Goal: Transaction & Acquisition: Download file/media

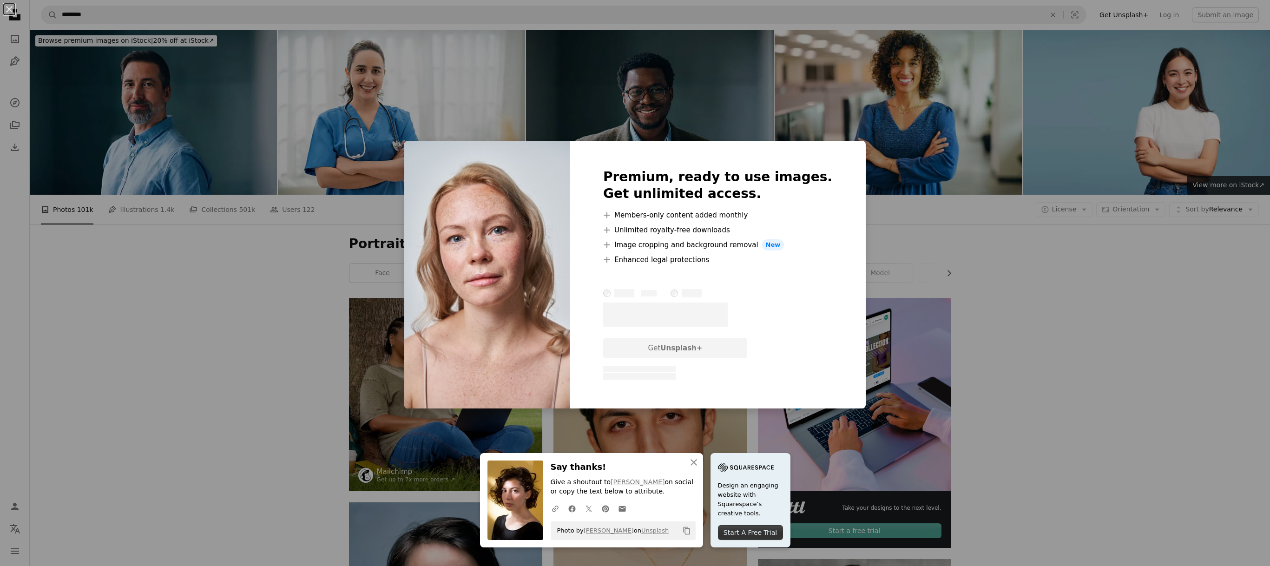
scroll to position [2919, 0]
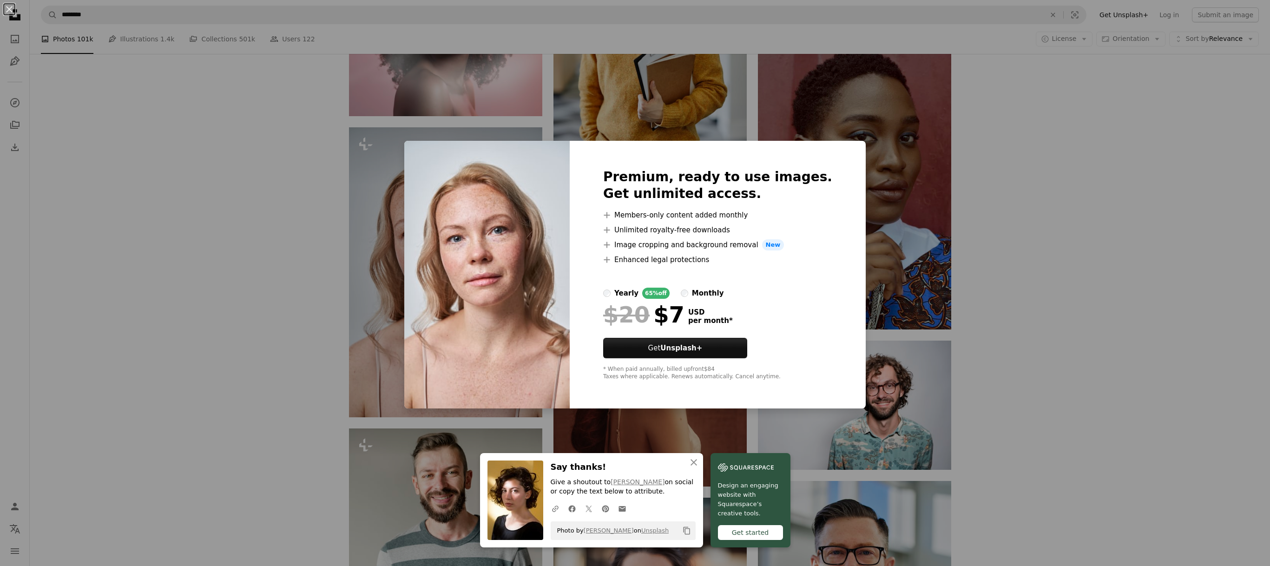
click at [220, 308] on div "An X shape Premium, ready to use images. Get unlimited access. A plus sign Memb…" at bounding box center [635, 283] width 1270 height 566
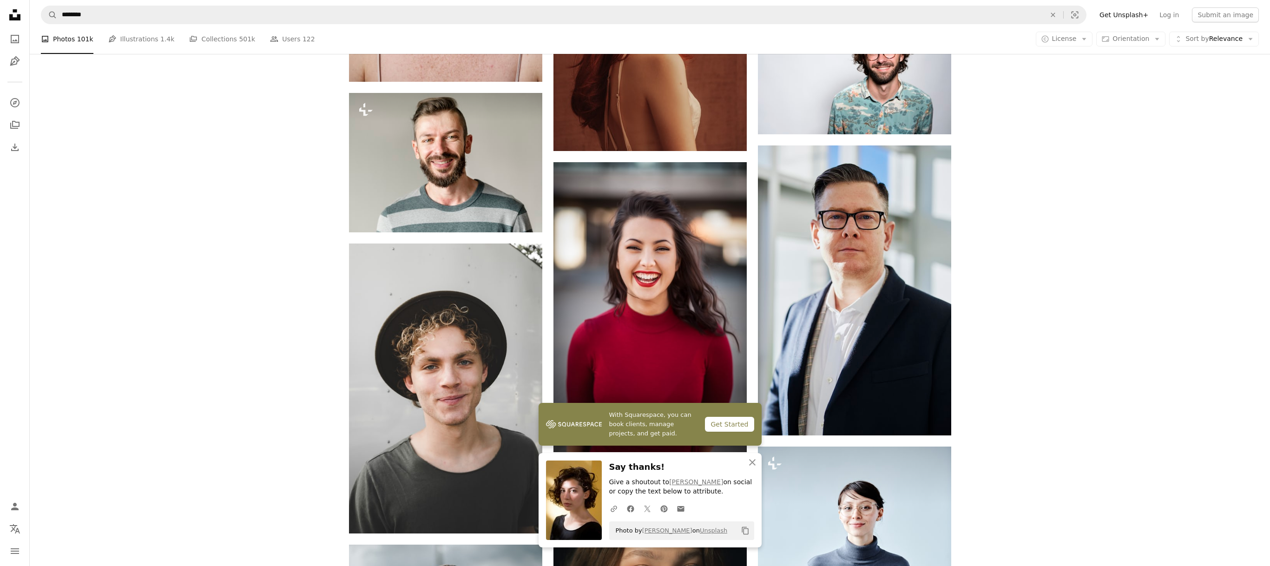
scroll to position [3161, 0]
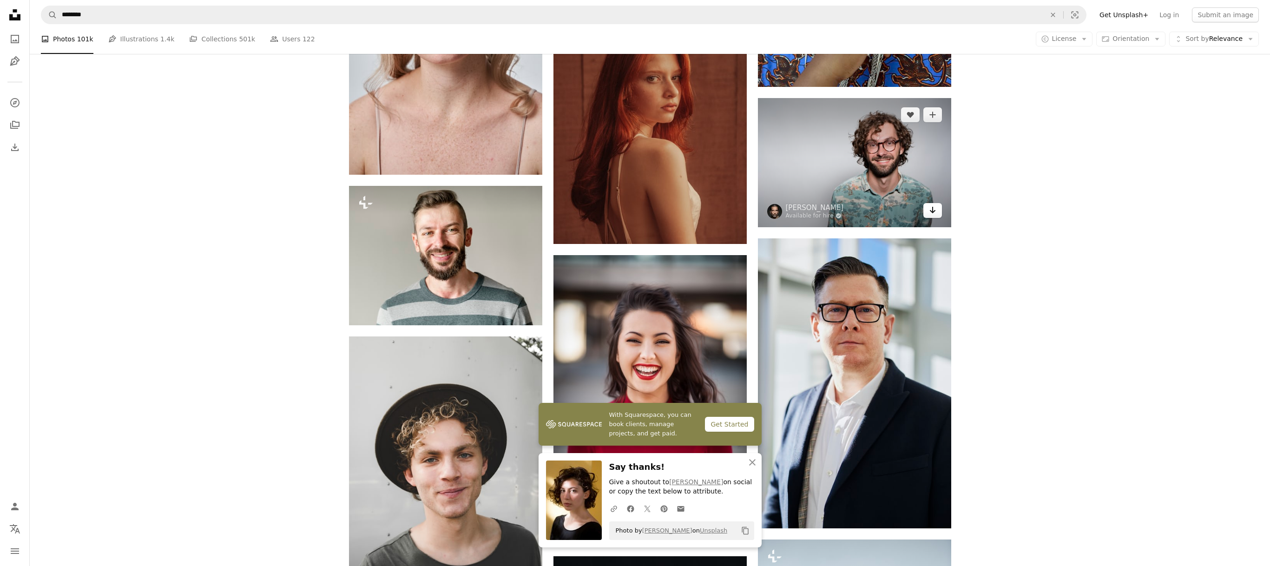
click at [932, 204] on icon "Arrow pointing down" at bounding box center [932, 209] width 7 height 11
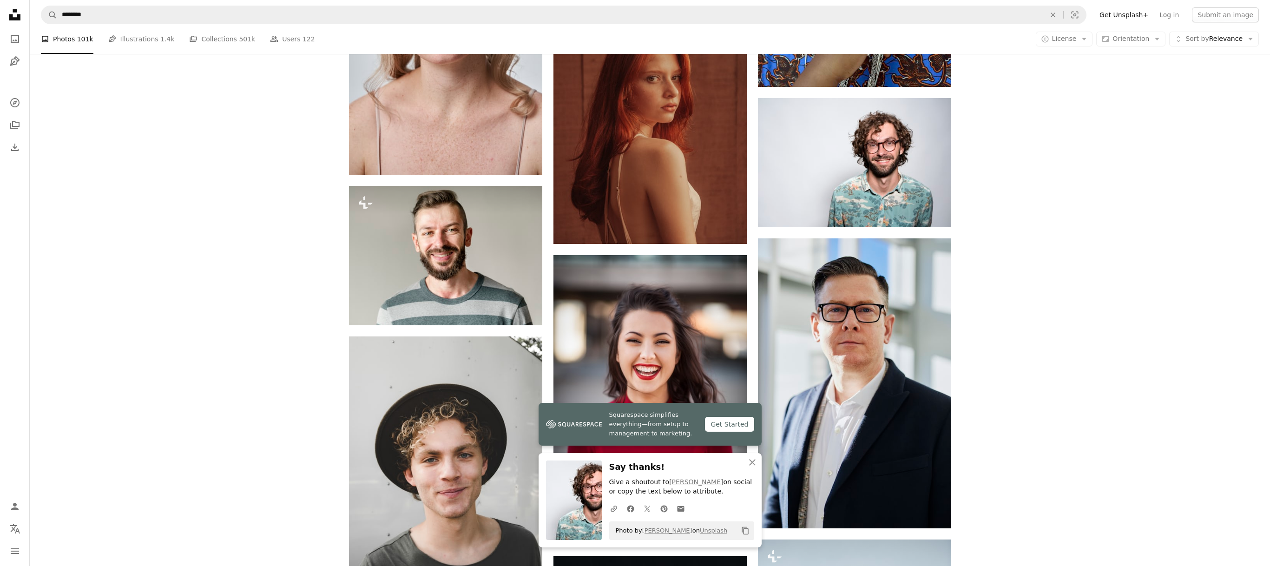
scroll to position [3468, 0]
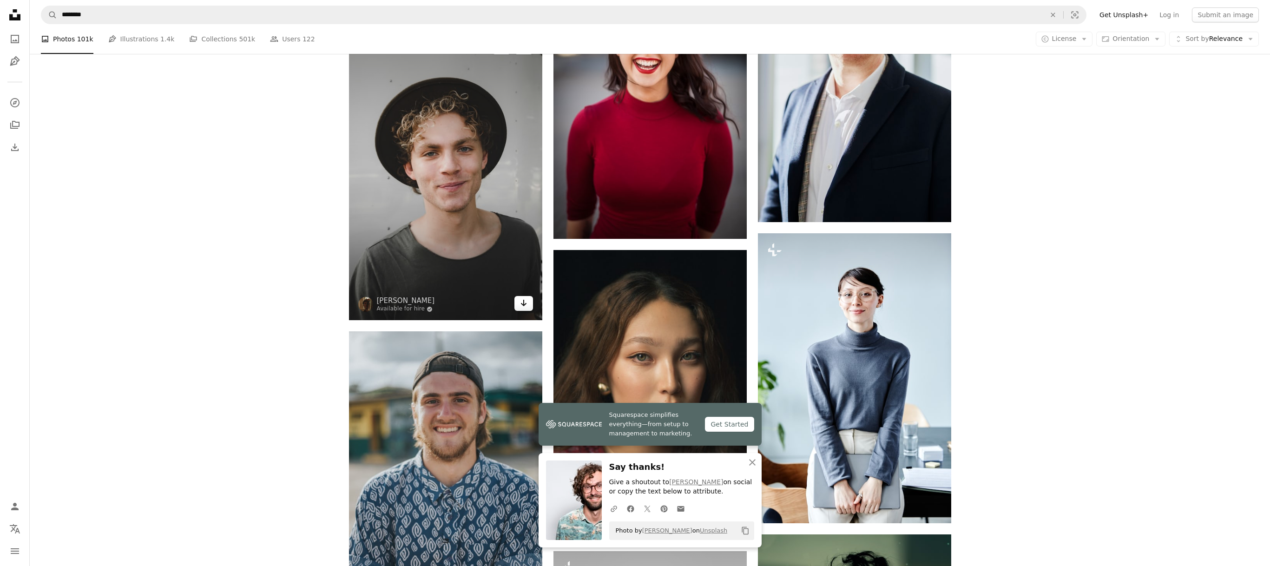
click at [522, 303] on icon "Download" at bounding box center [523, 303] width 6 height 7
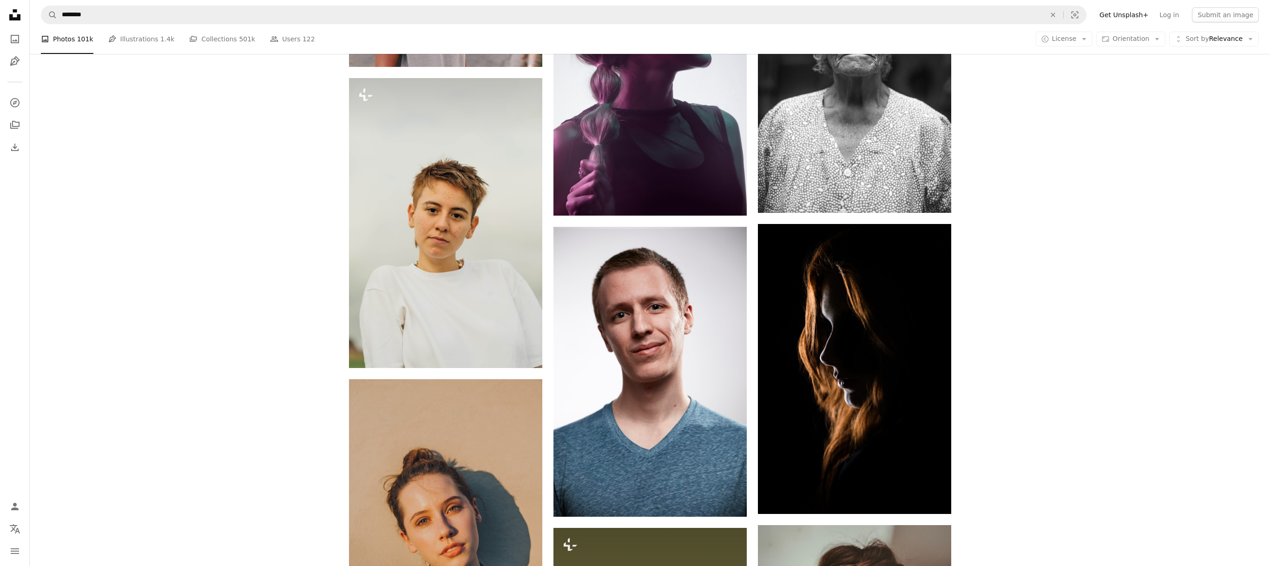
scroll to position [5044, 0]
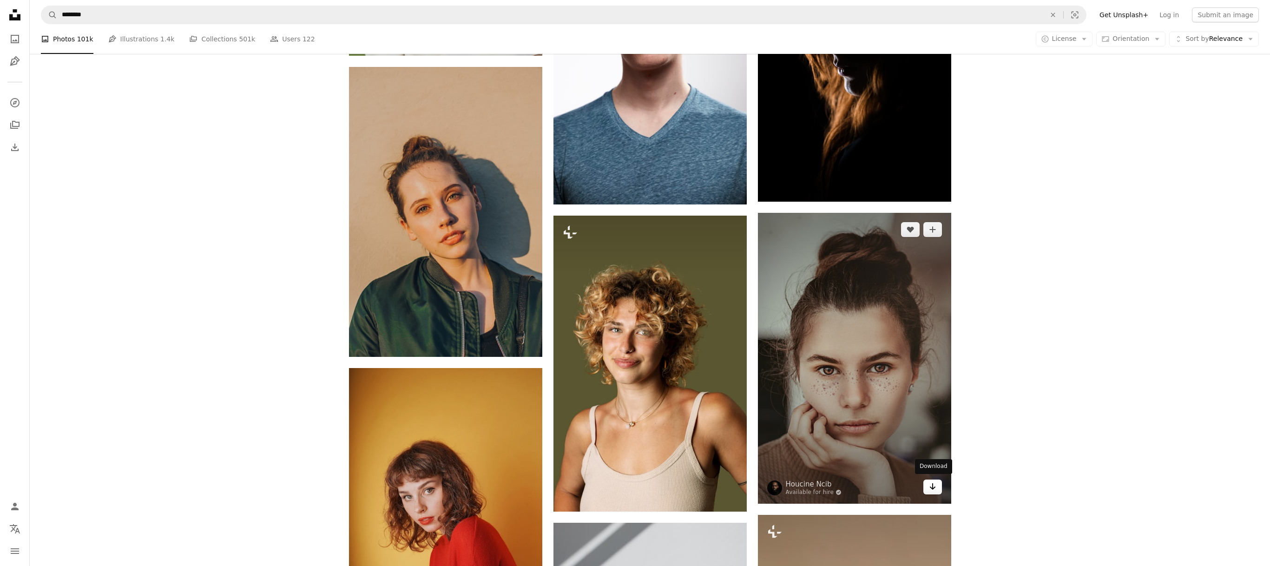
click at [930, 487] on icon "Arrow pointing down" at bounding box center [932, 486] width 7 height 11
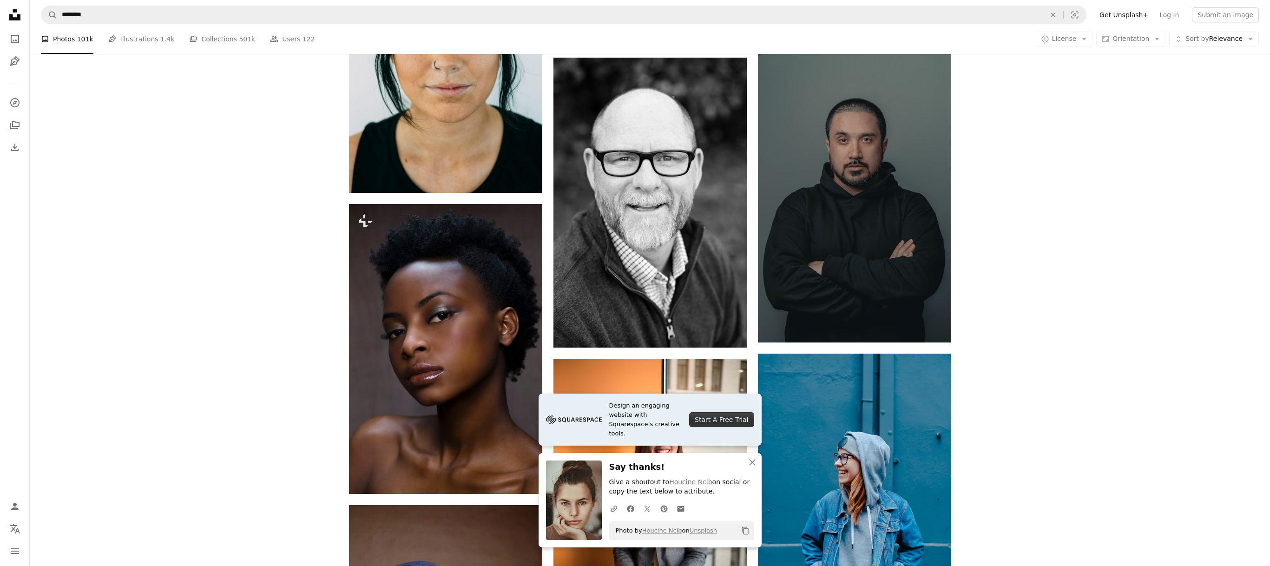
scroll to position [6088, 0]
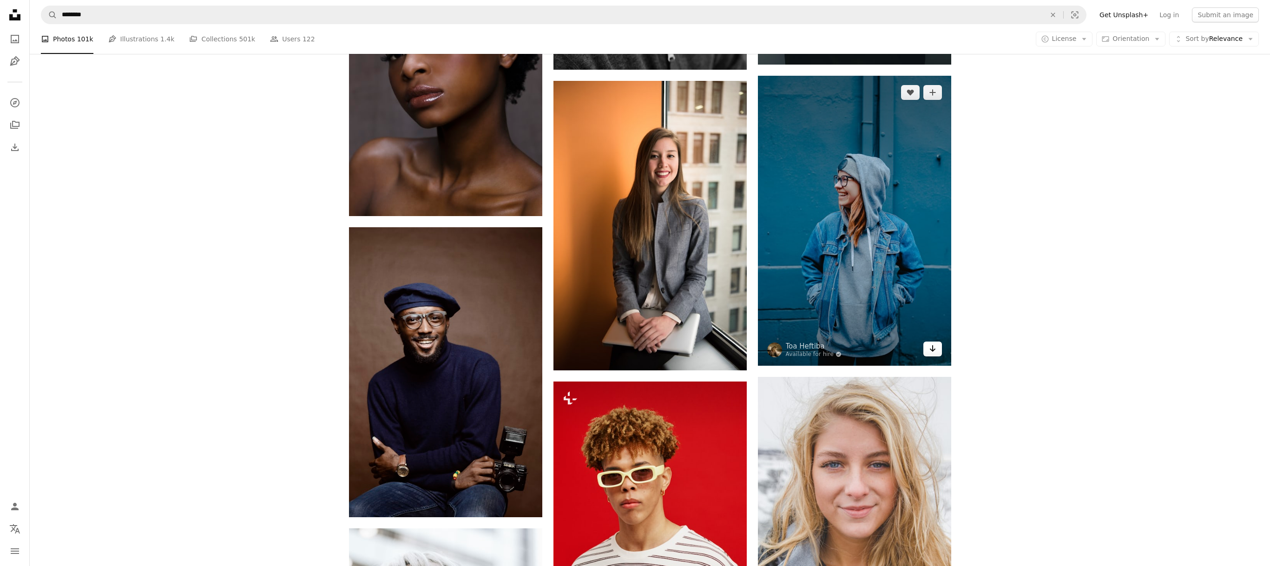
click at [933, 350] on icon "Arrow pointing down" at bounding box center [932, 348] width 7 height 11
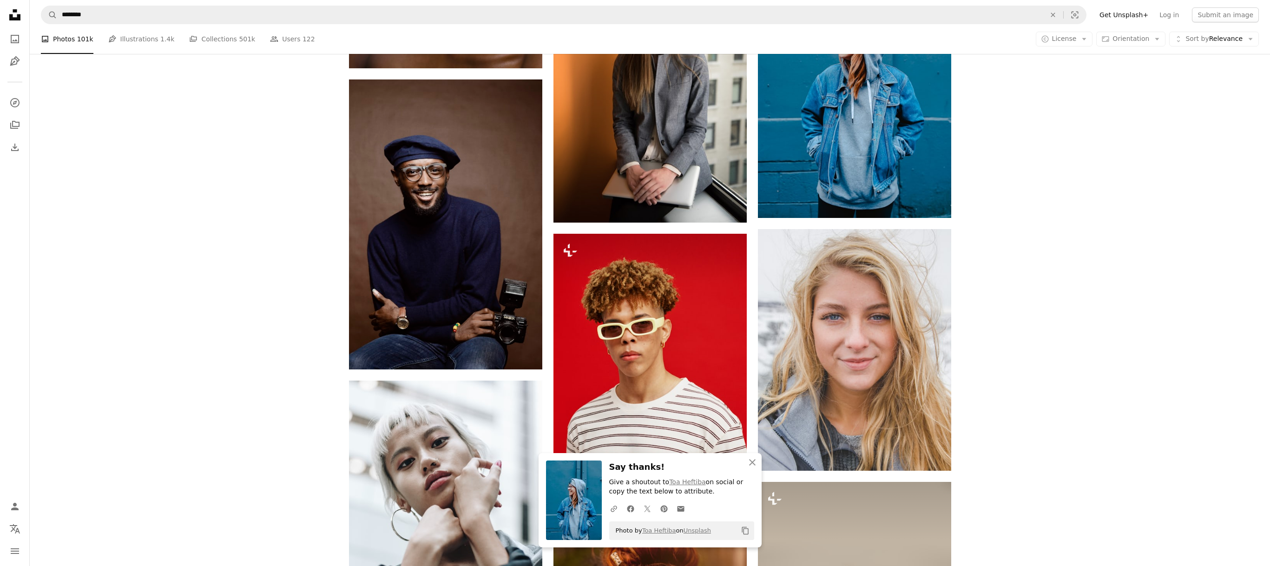
scroll to position [6261, 0]
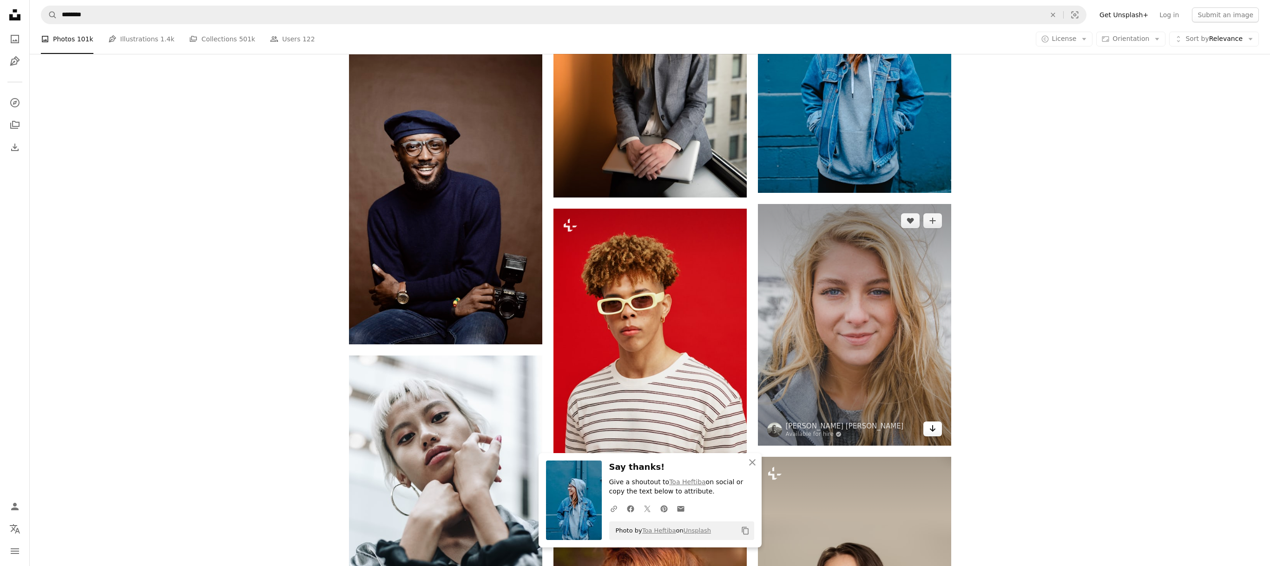
click at [930, 428] on icon "Arrow pointing down" at bounding box center [932, 428] width 7 height 11
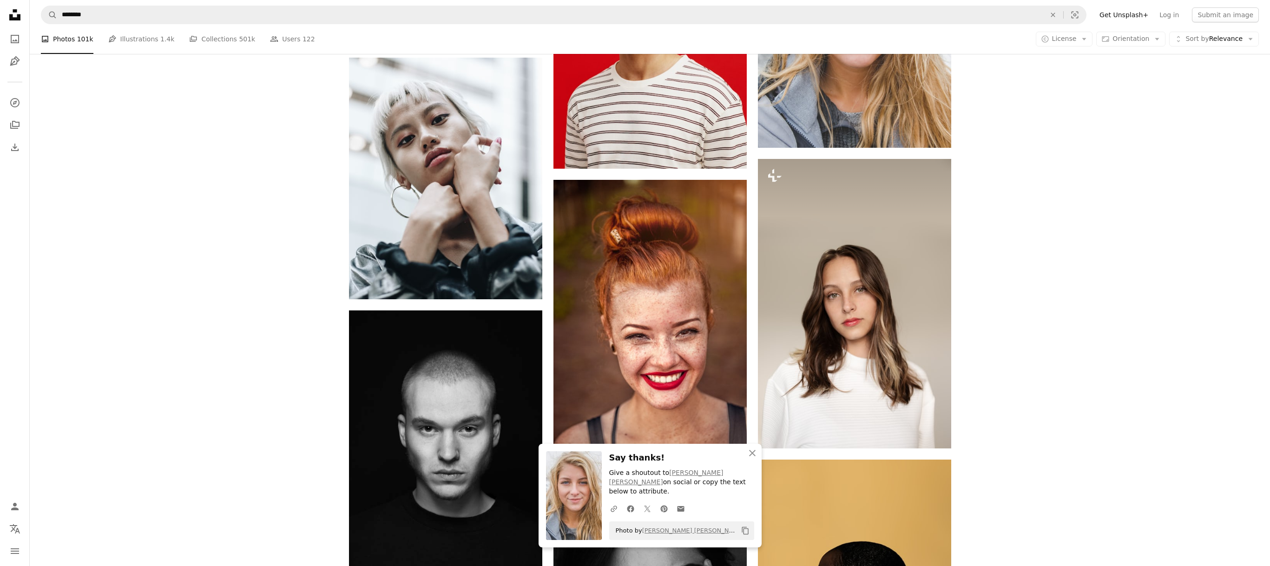
scroll to position [6646, 0]
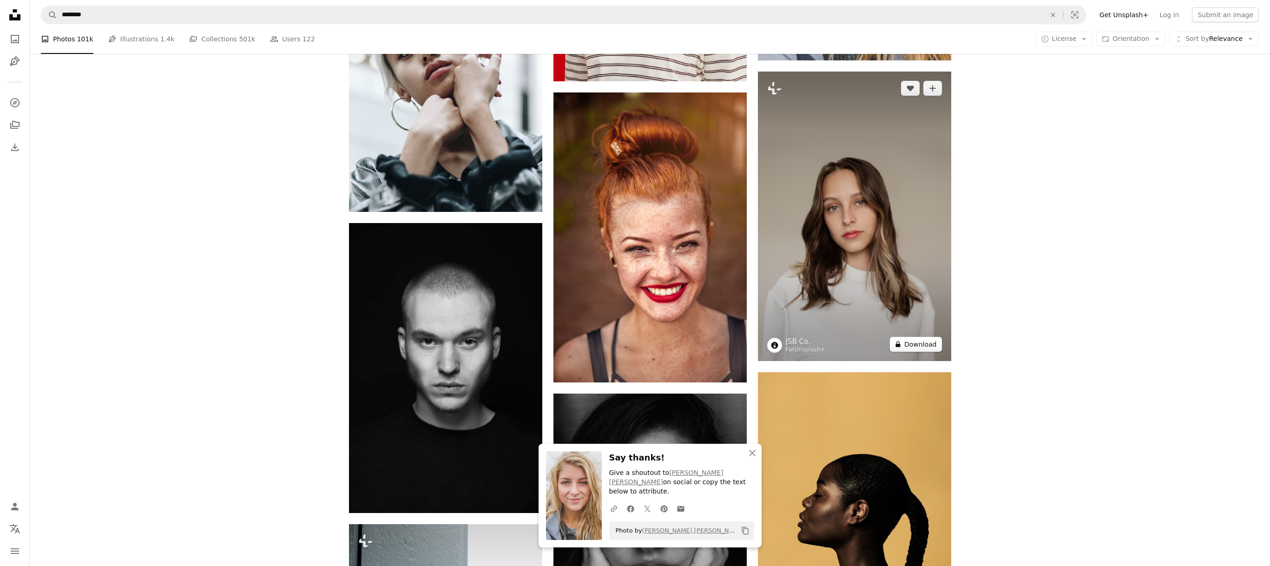
click at [930, 342] on button "A lock Download" at bounding box center [916, 344] width 52 height 15
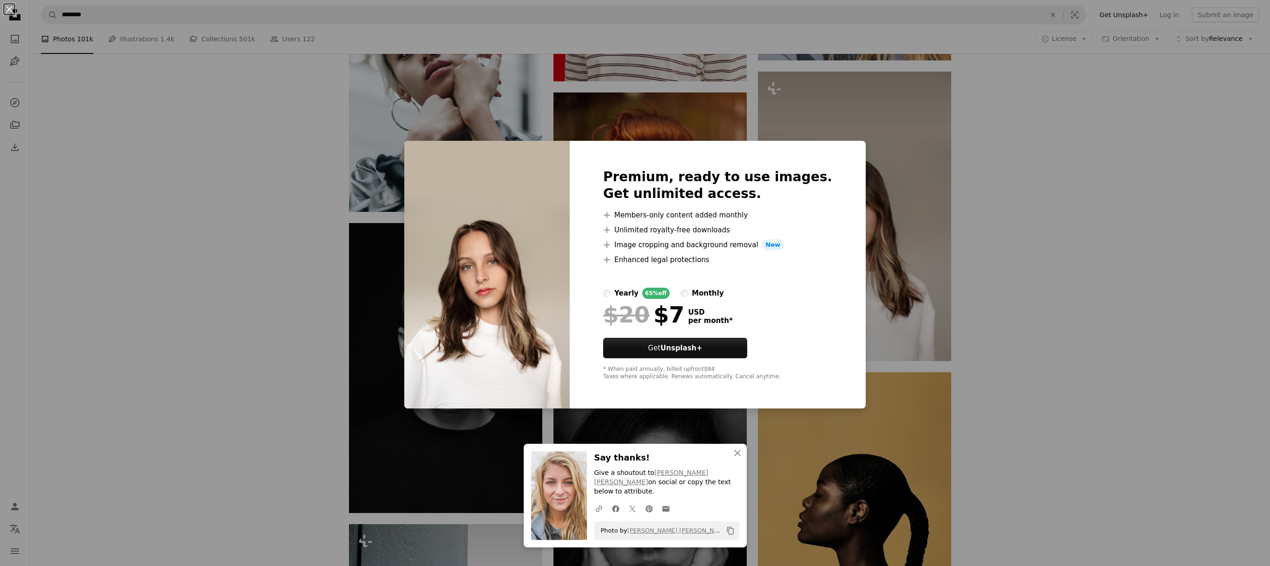
click at [1001, 313] on div "An X shape Premium, ready to use images. Get unlimited access. A plus sign Memb…" at bounding box center [635, 283] width 1270 height 566
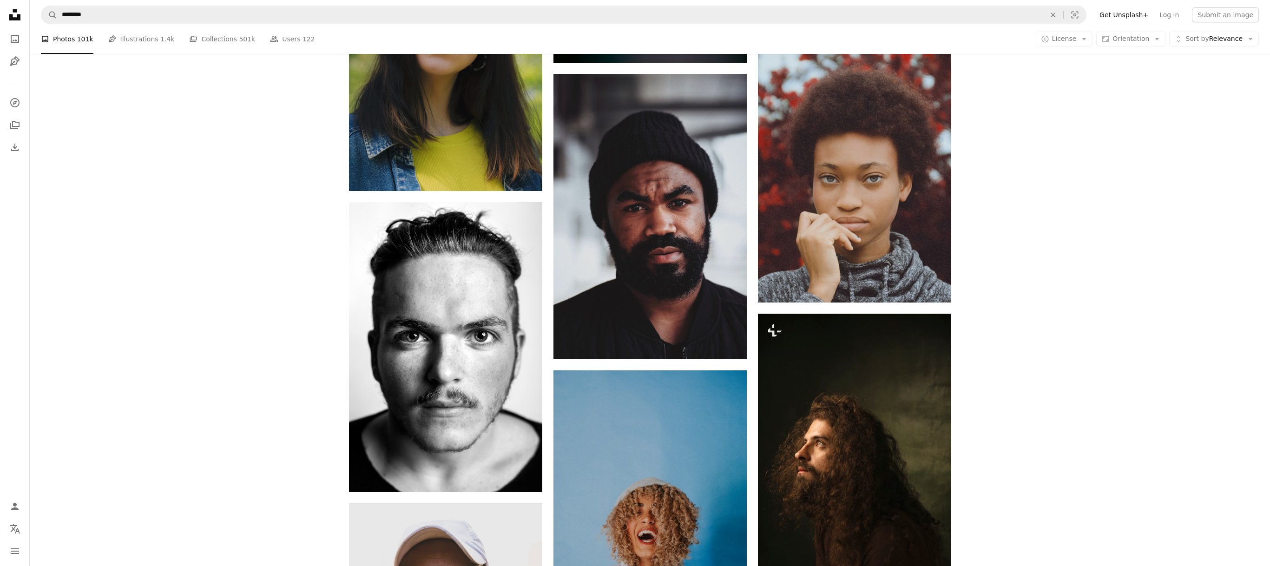
scroll to position [8767, 0]
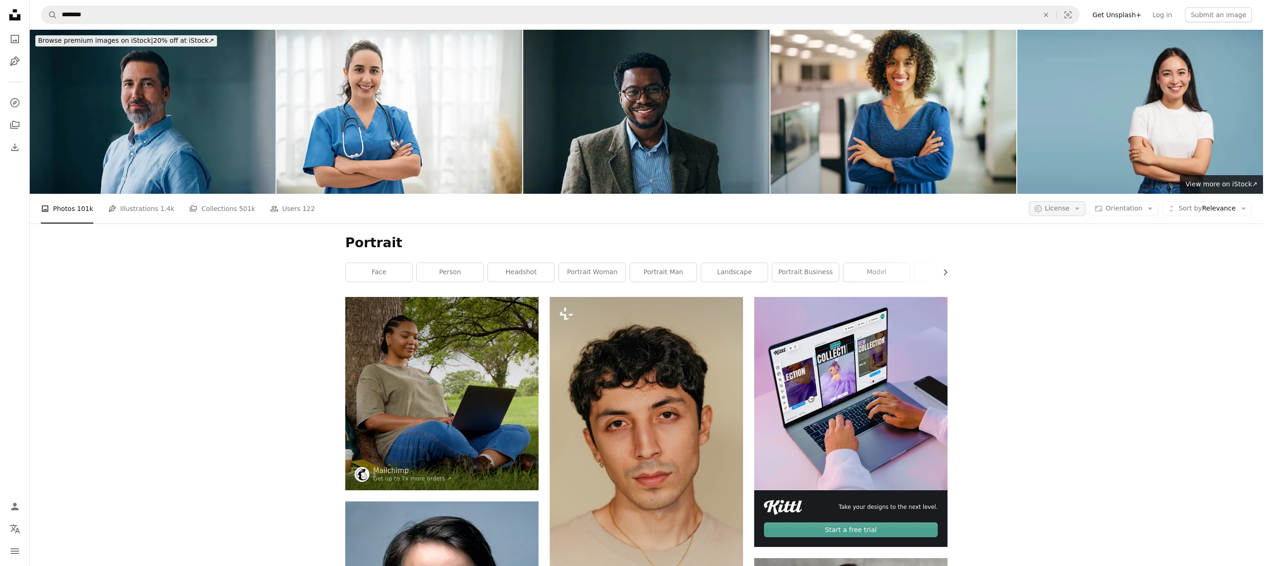
click at [1081, 204] on icon "Arrow down" at bounding box center [1077, 208] width 8 height 8
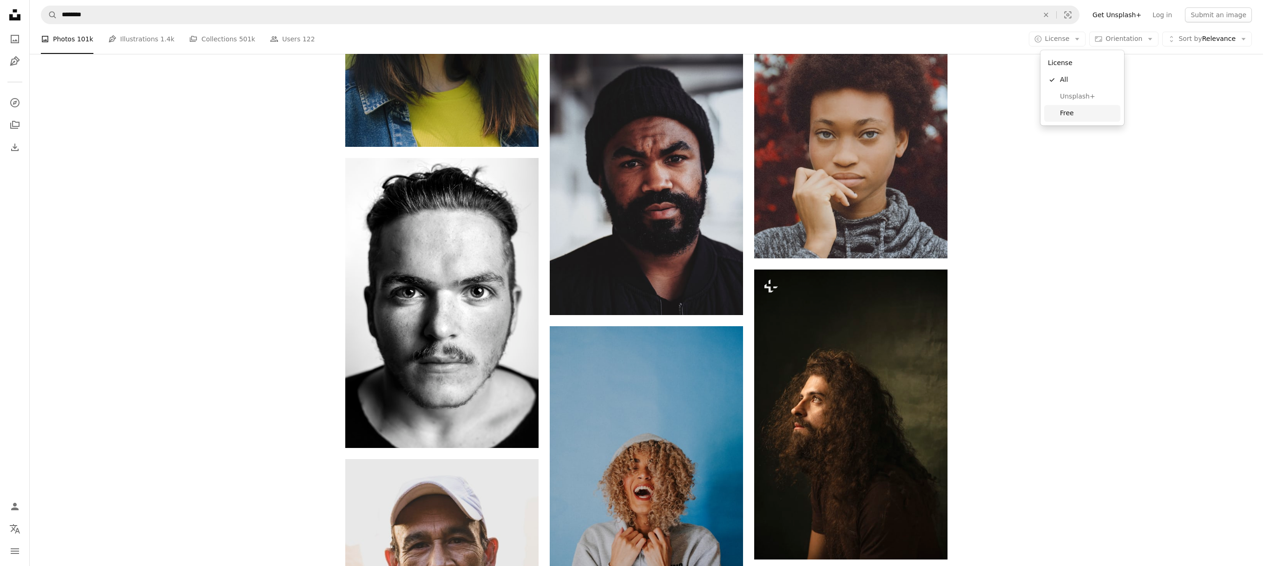
click at [1064, 118] on link "Free" at bounding box center [1082, 113] width 76 height 17
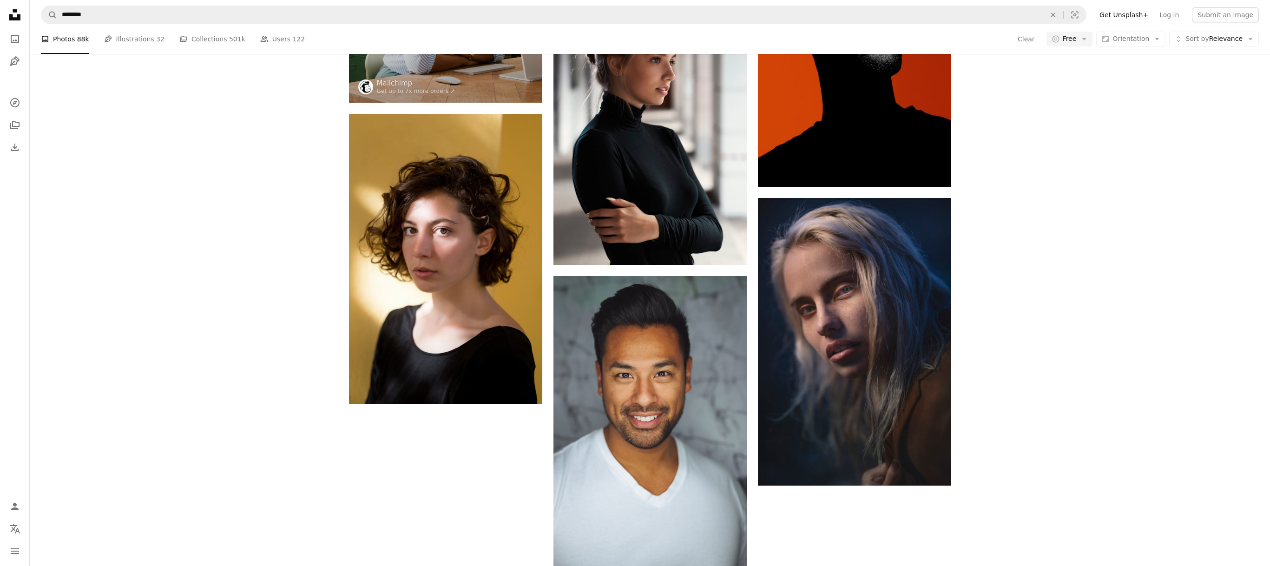
scroll to position [445, 0]
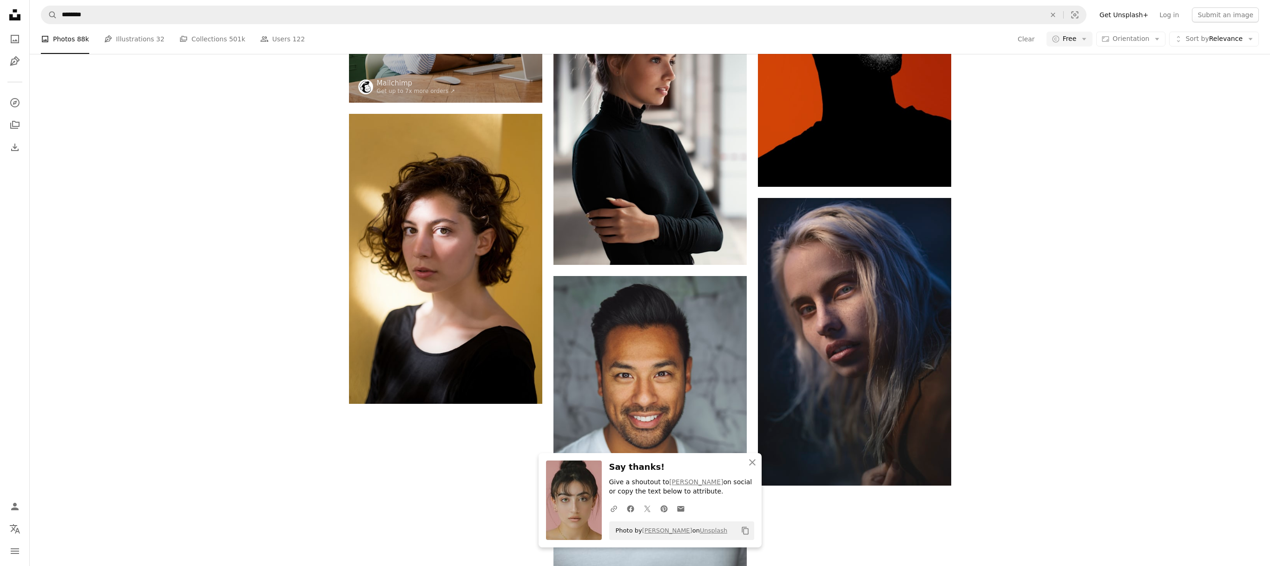
scroll to position [690, 0]
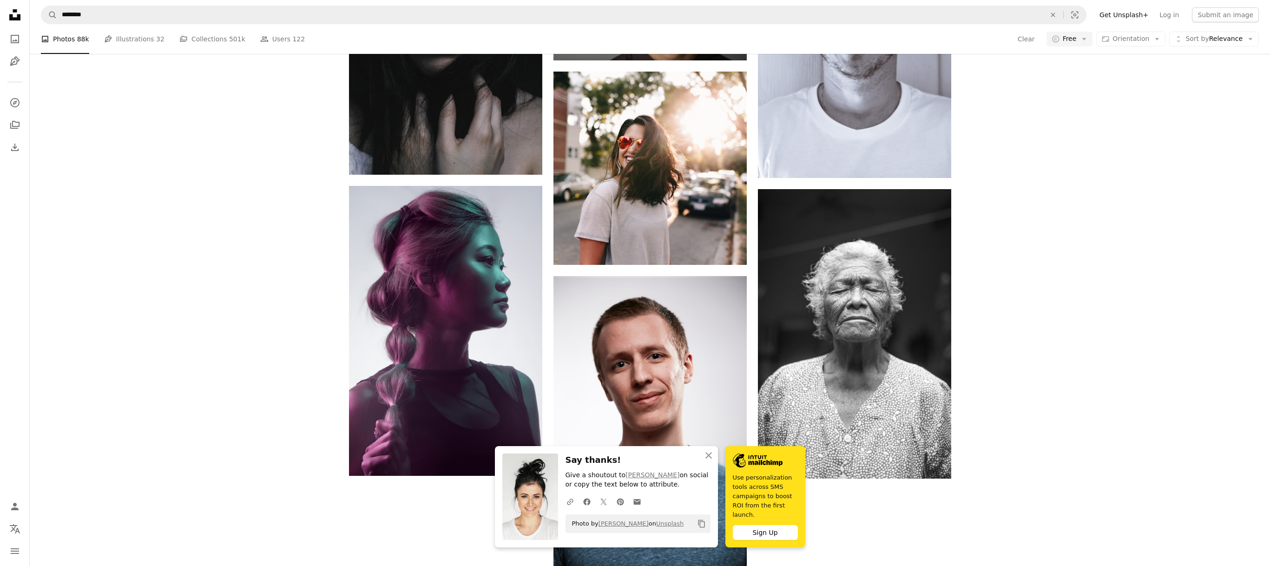
scroll to position [1202, 0]
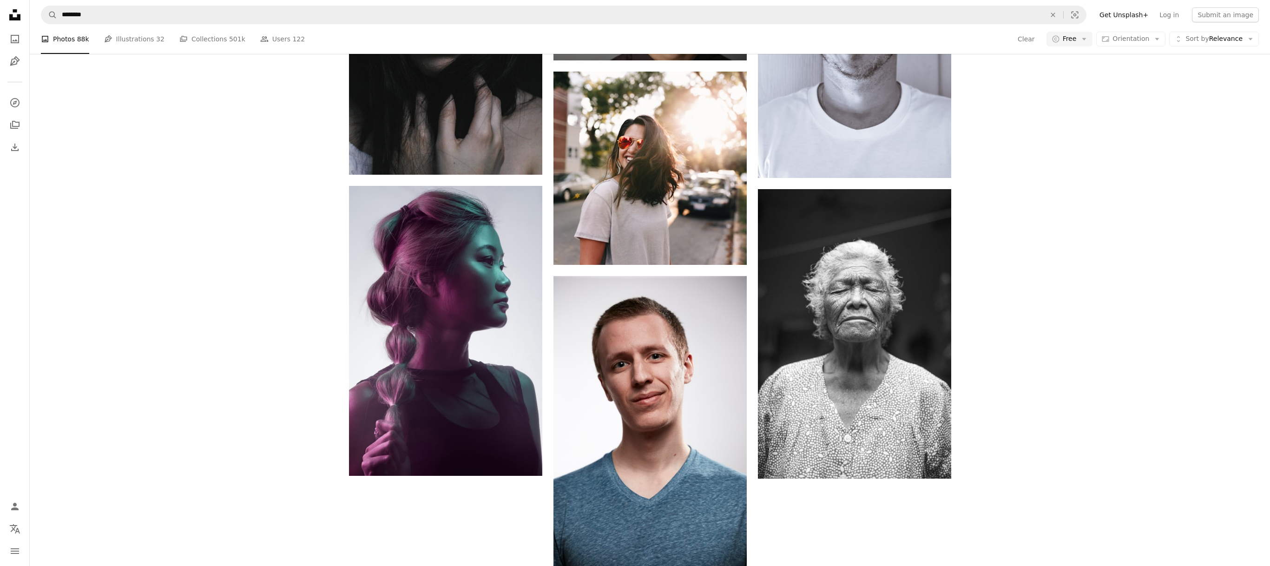
scroll to position [1813, 0]
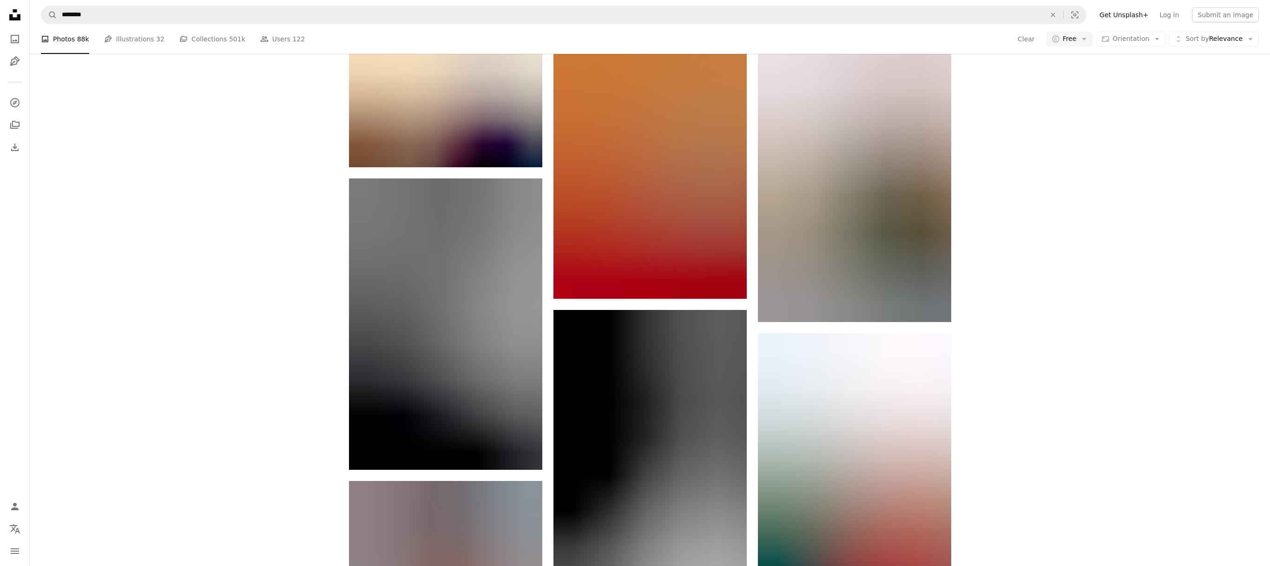
scroll to position [7325, 0]
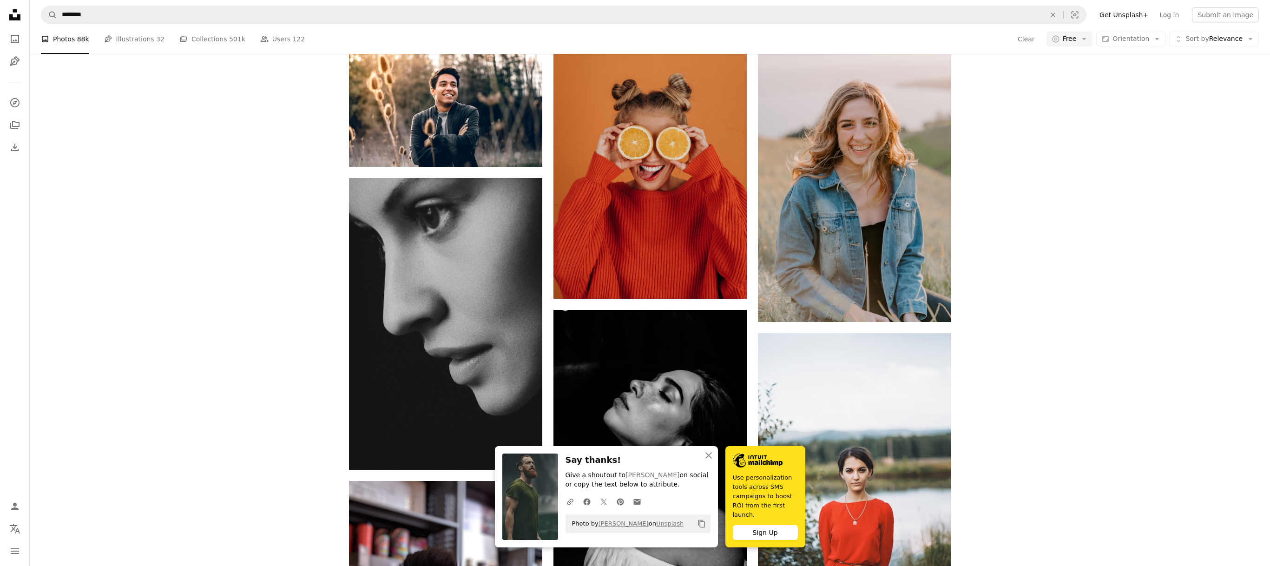
scroll to position [7135, 0]
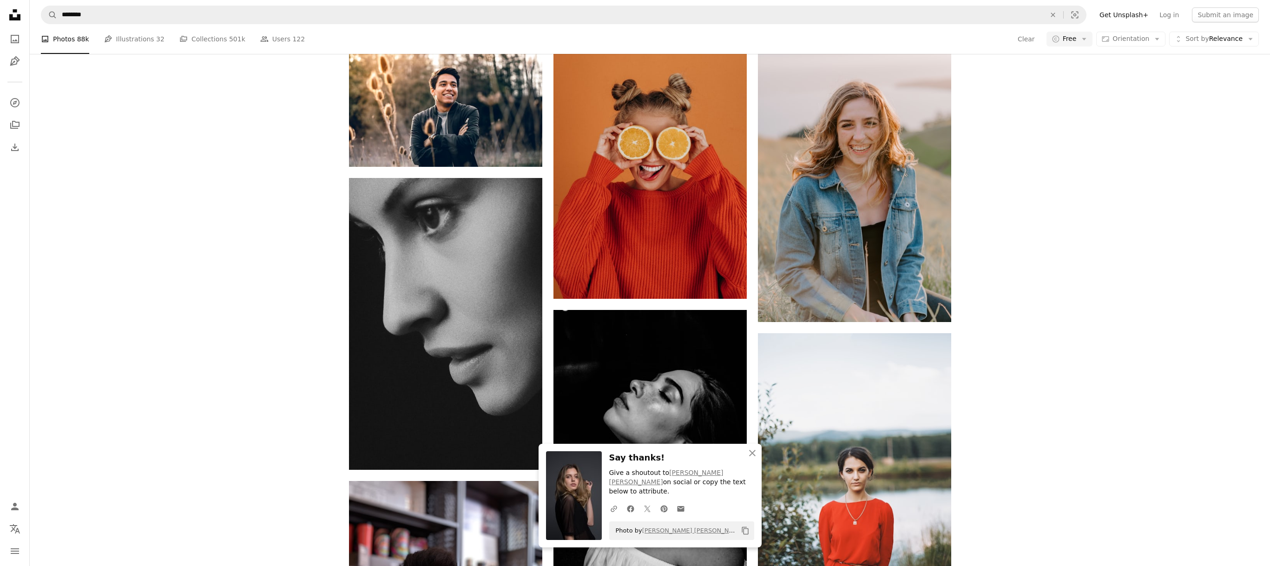
scroll to position [7736, 0]
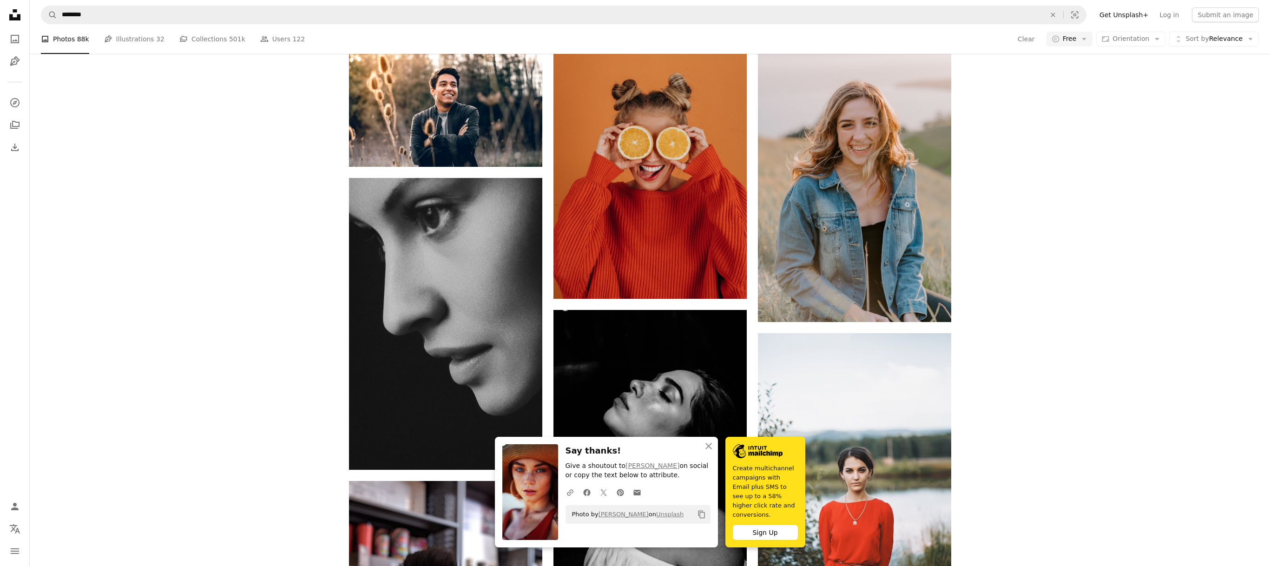
scroll to position [7917, 0]
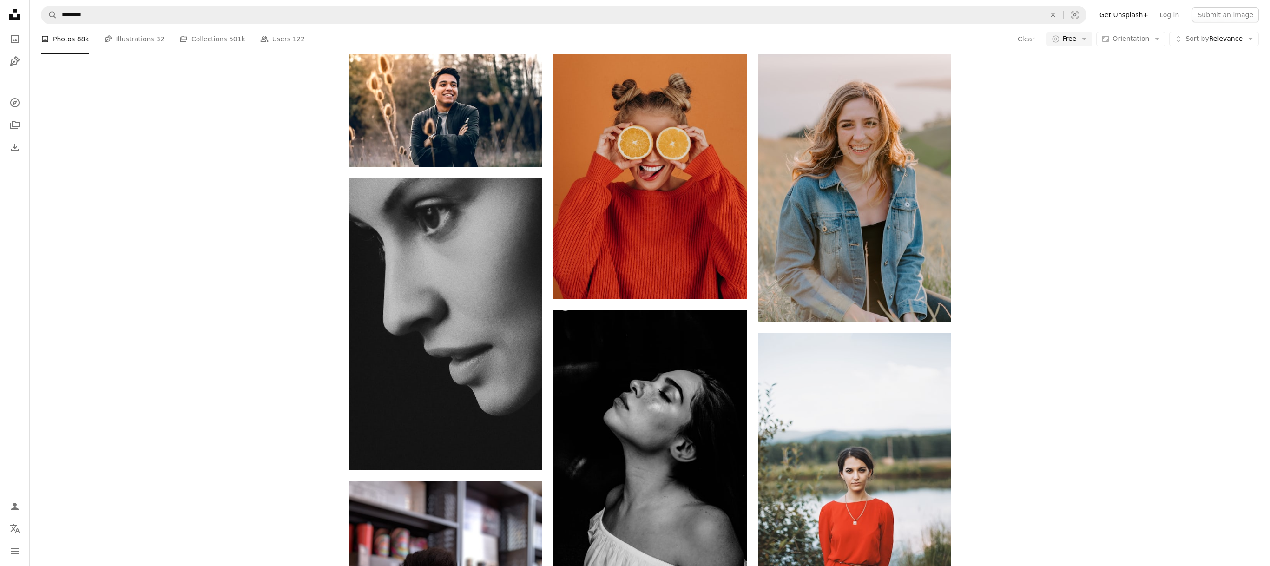
scroll to position [8516, 0]
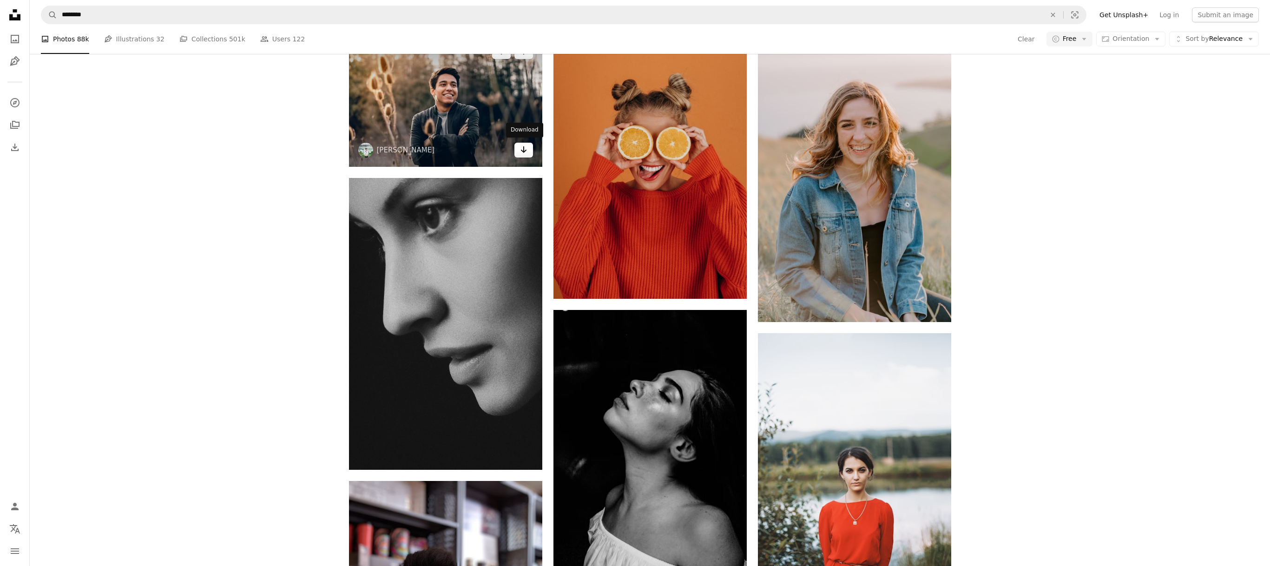
click at [529, 158] on link "Arrow pointing down" at bounding box center [523, 150] width 19 height 15
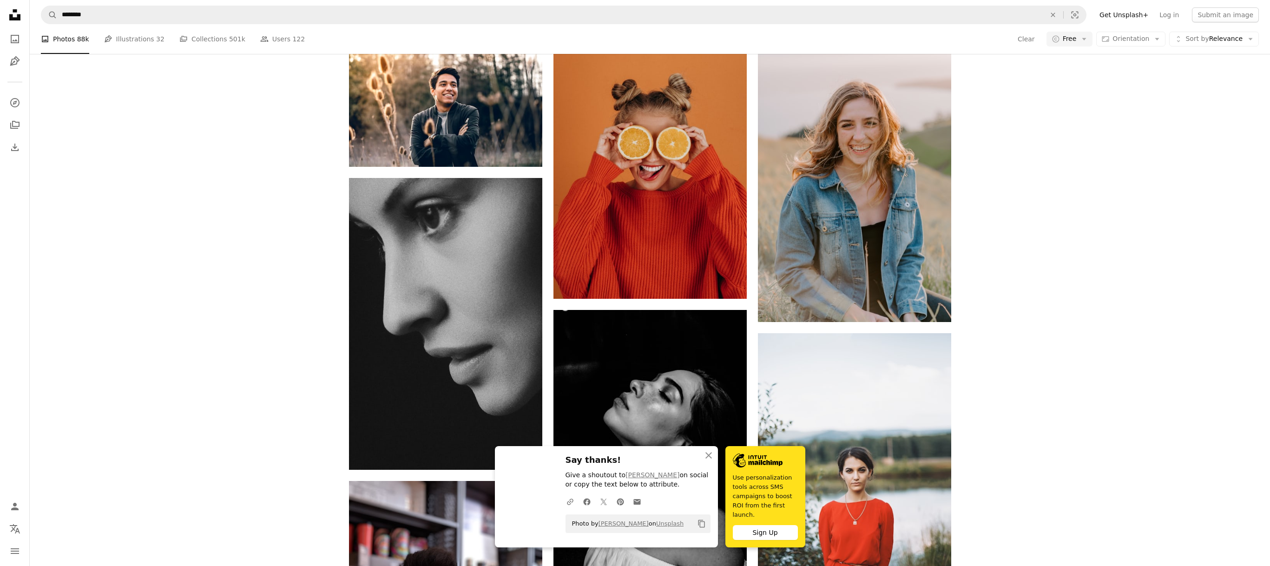
scroll to position [8672, 0]
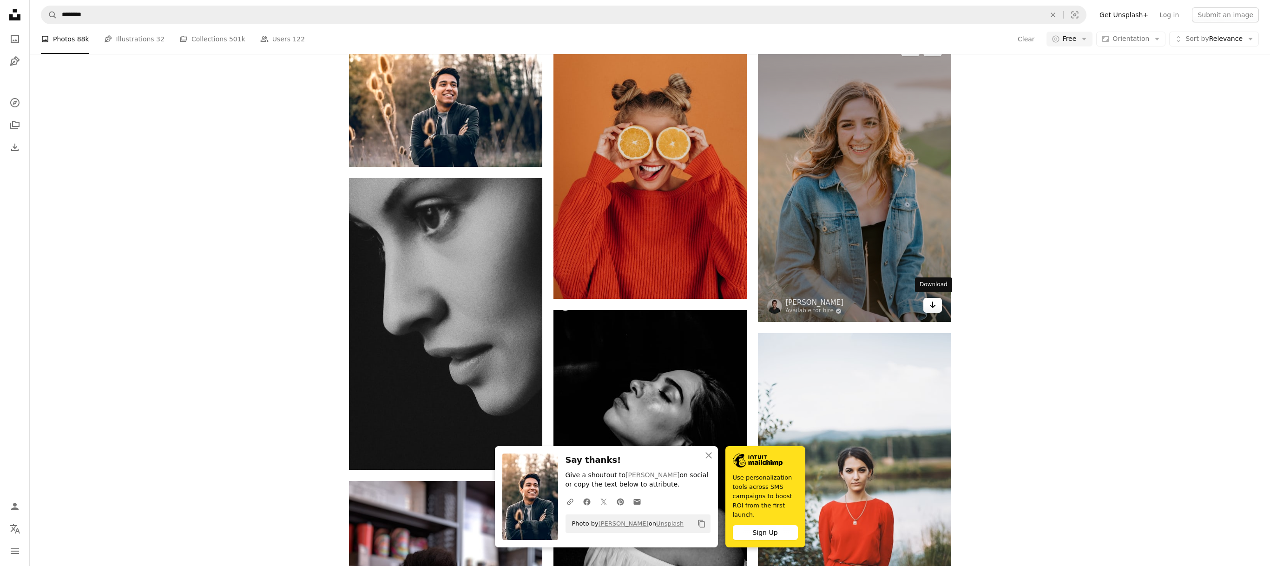
click at [930, 310] on icon "Arrow pointing down" at bounding box center [932, 304] width 7 height 11
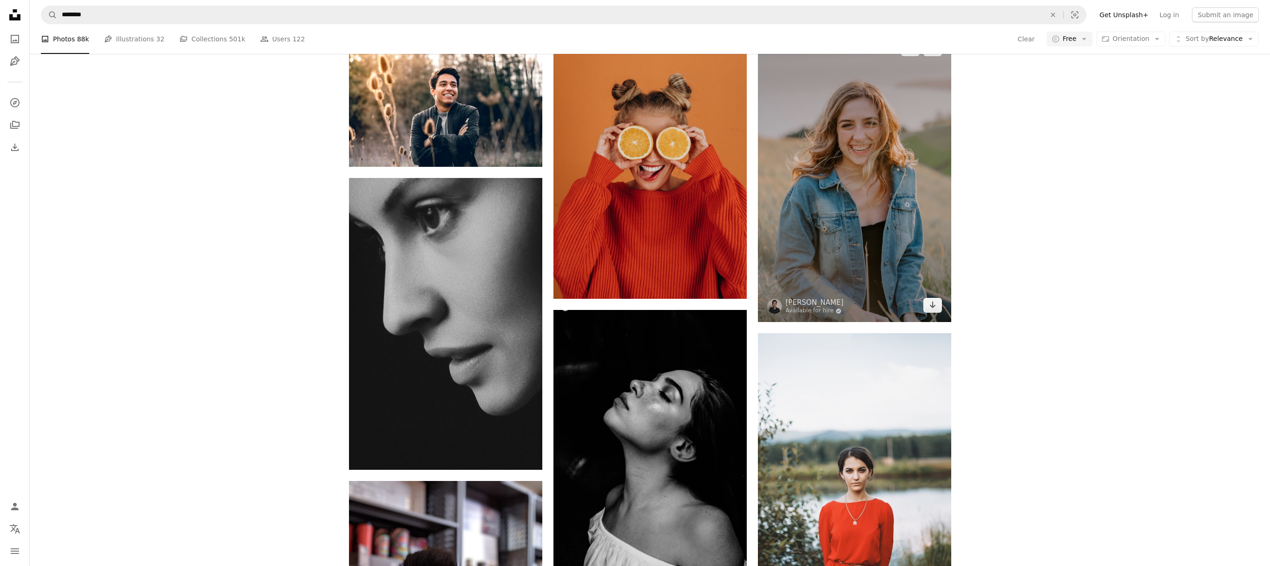
scroll to position [9602, 0]
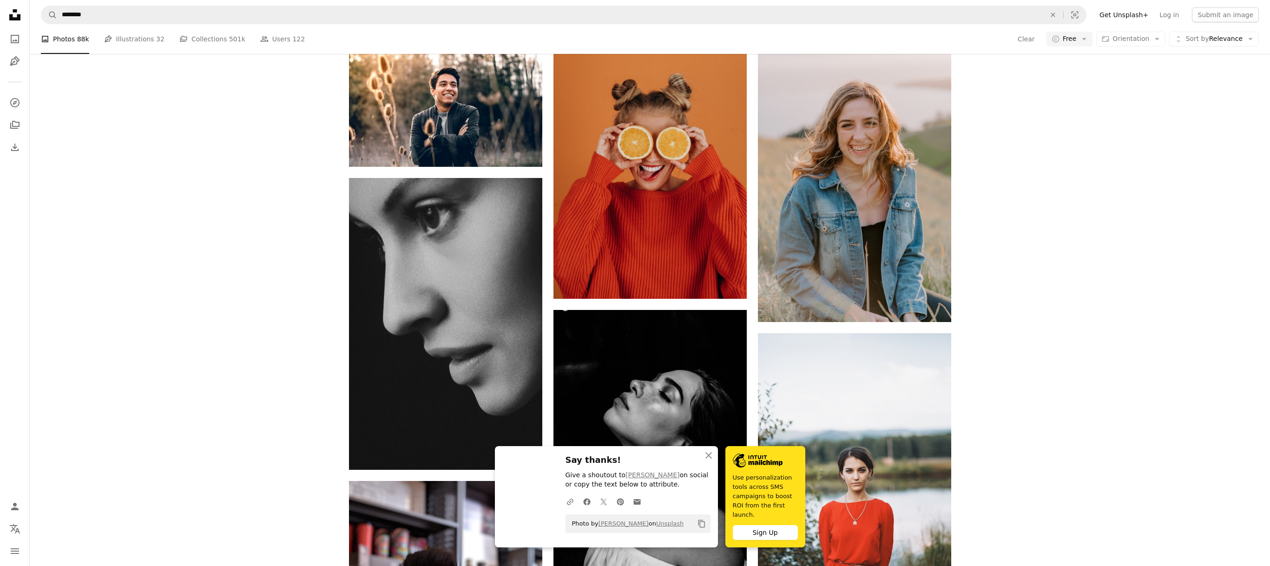
scroll to position [9765, 0]
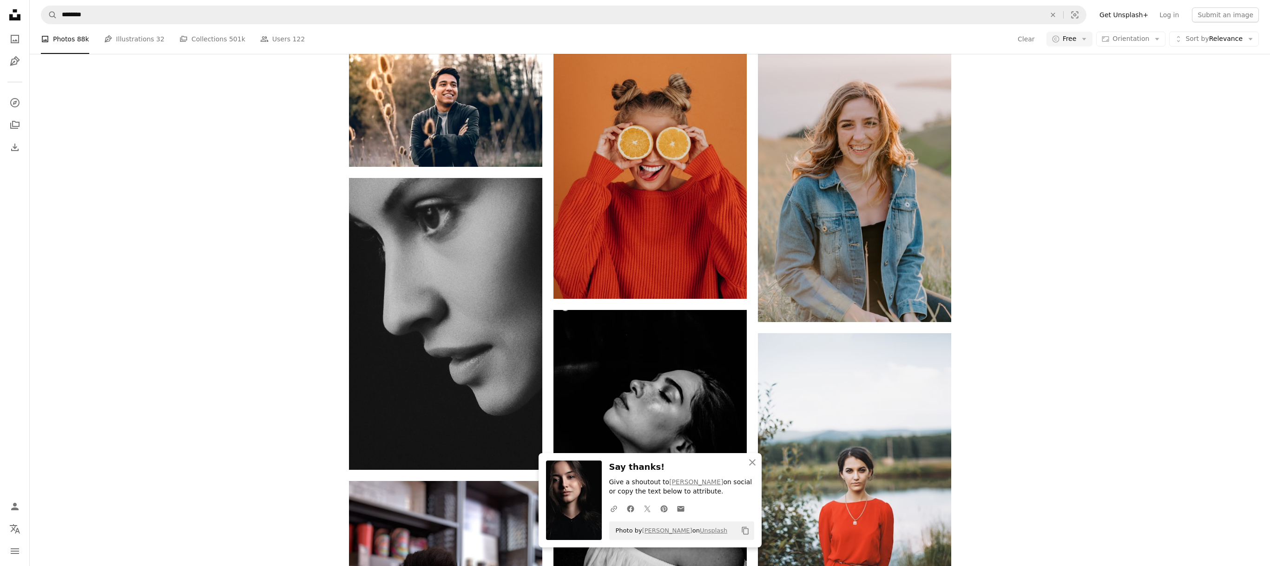
scroll to position [10024, 0]
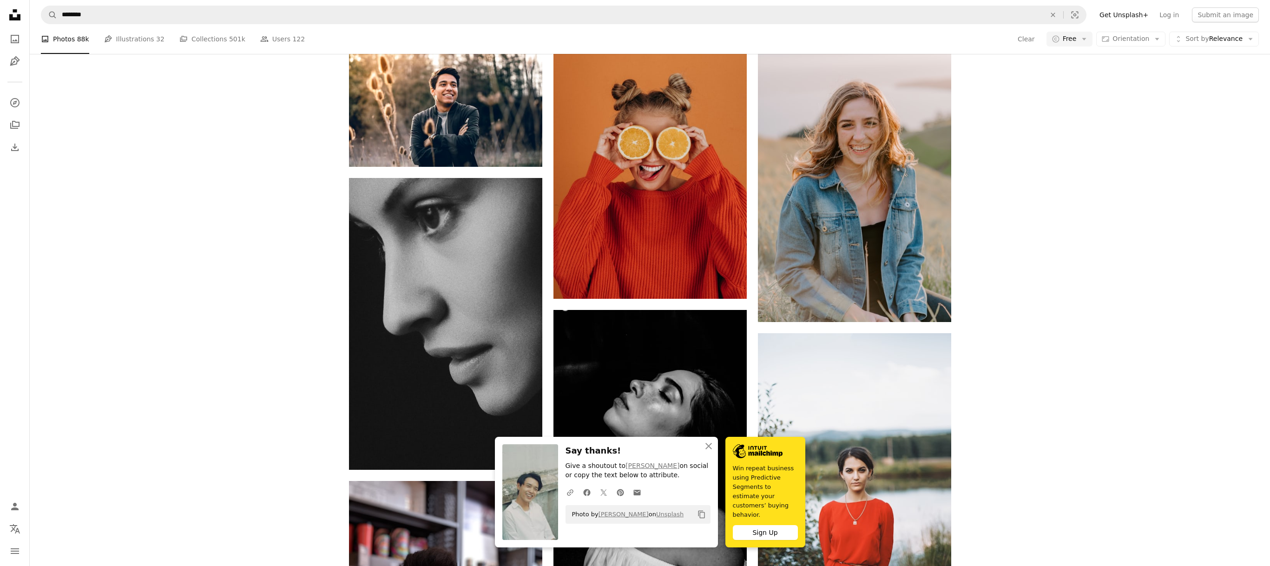
scroll to position [10394, 0]
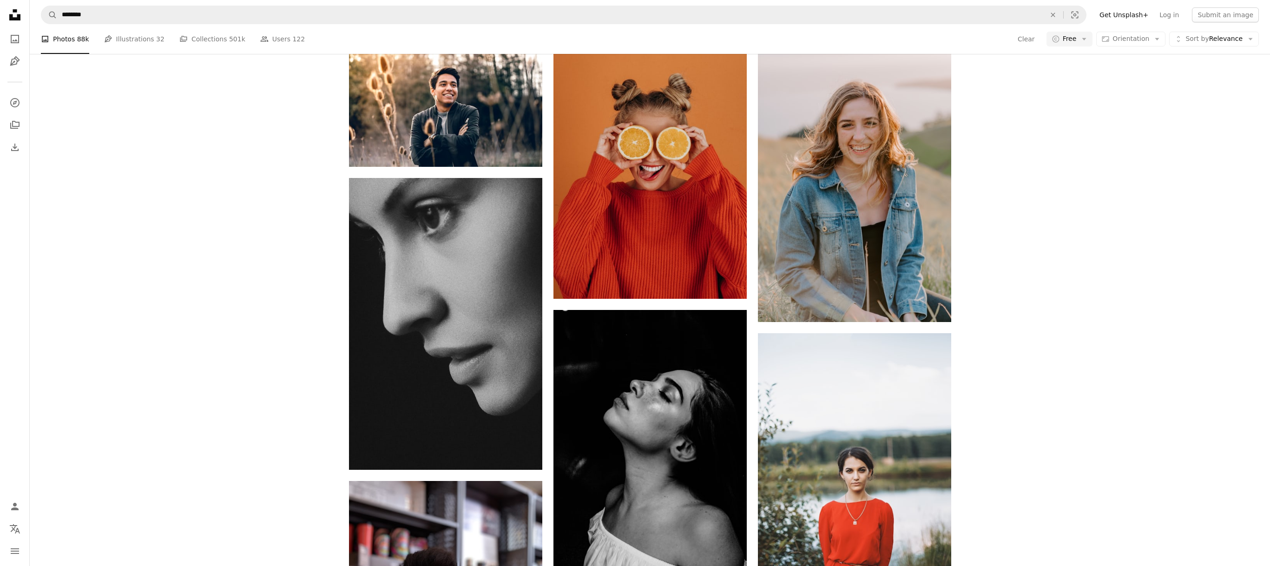
scroll to position [11847, 0]
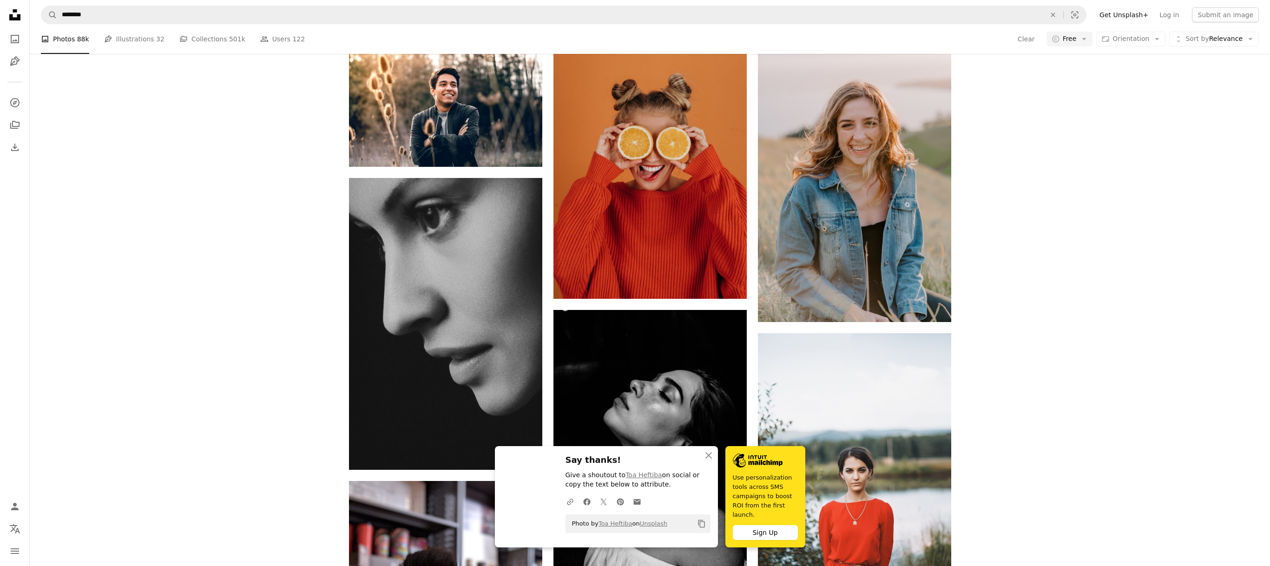
scroll to position [12146, 0]
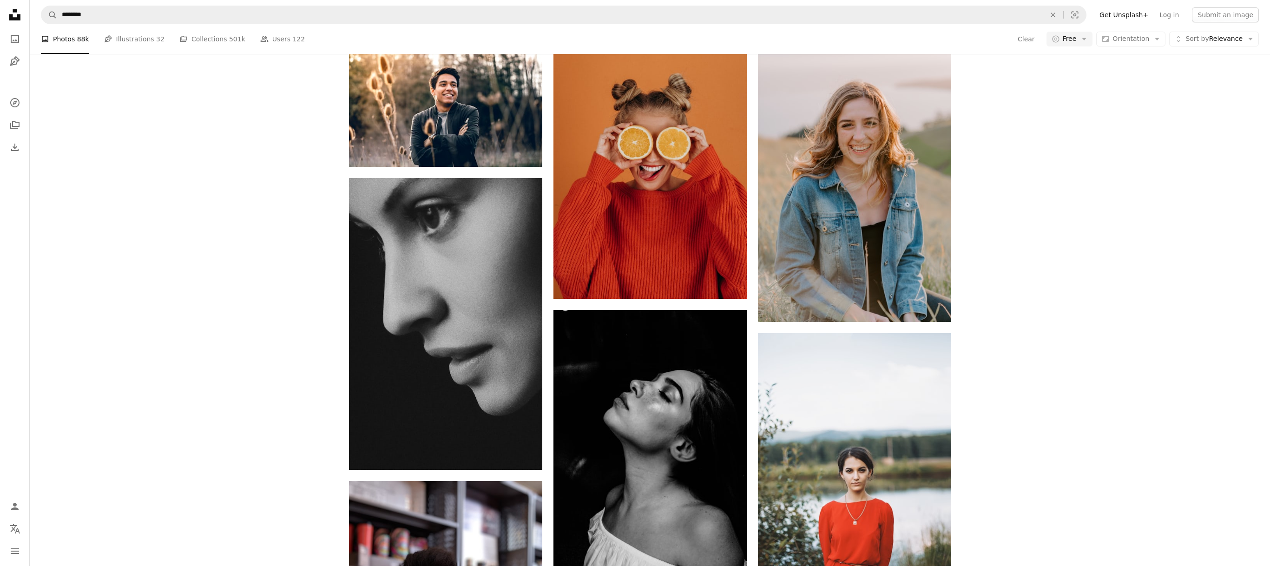
scroll to position [14370, 0]
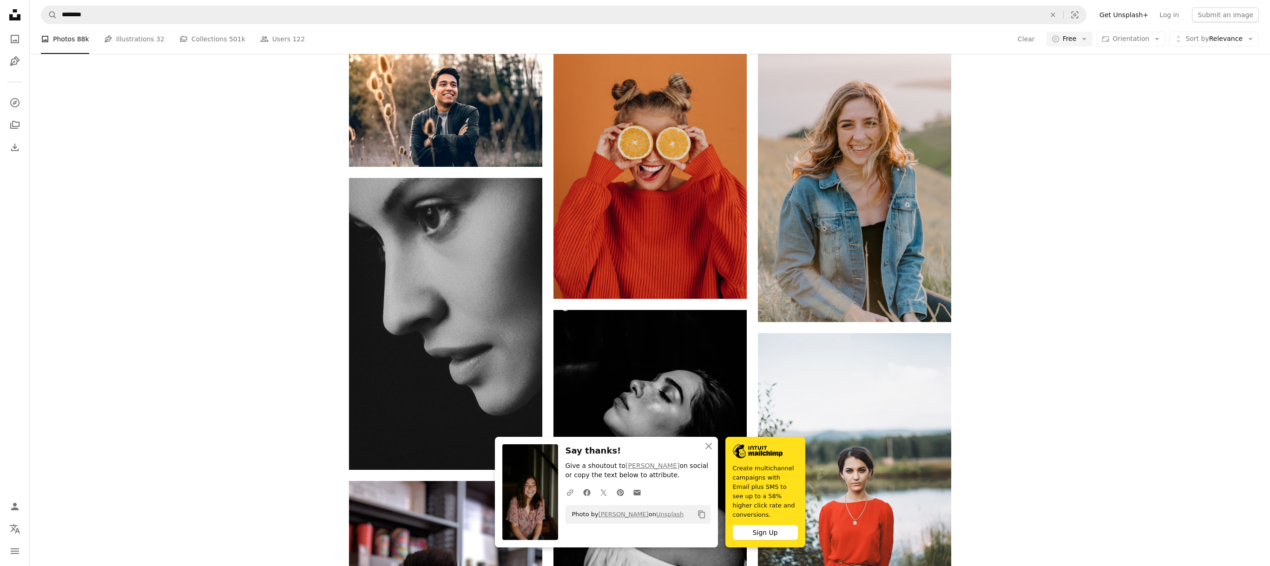
scroll to position [14649, 0]
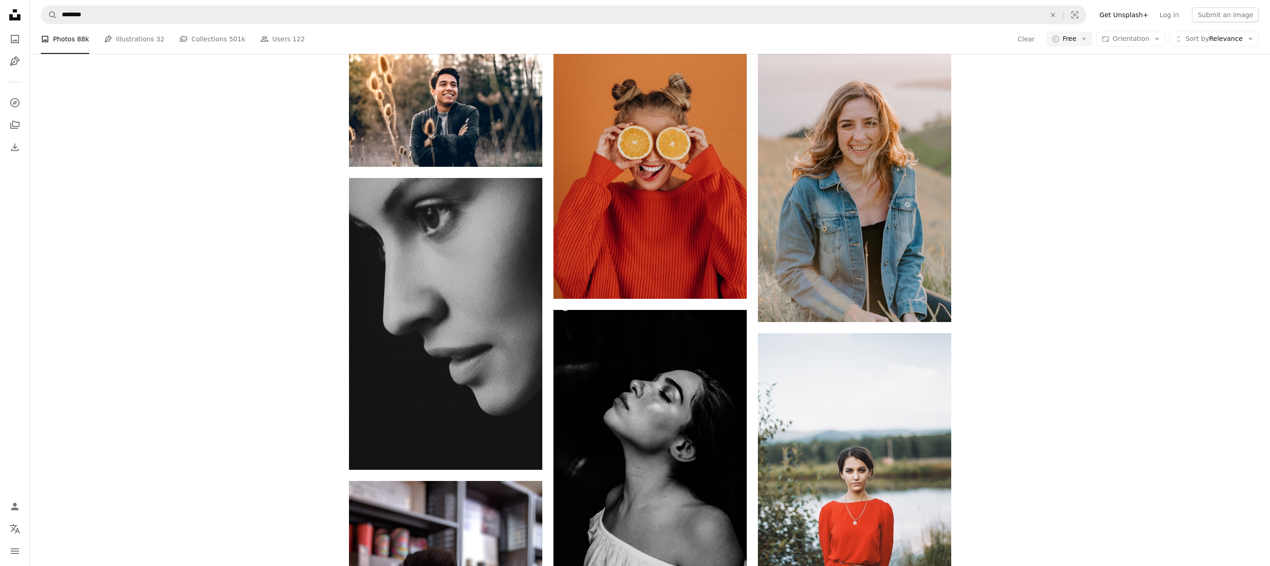
scroll to position [18019, 0]
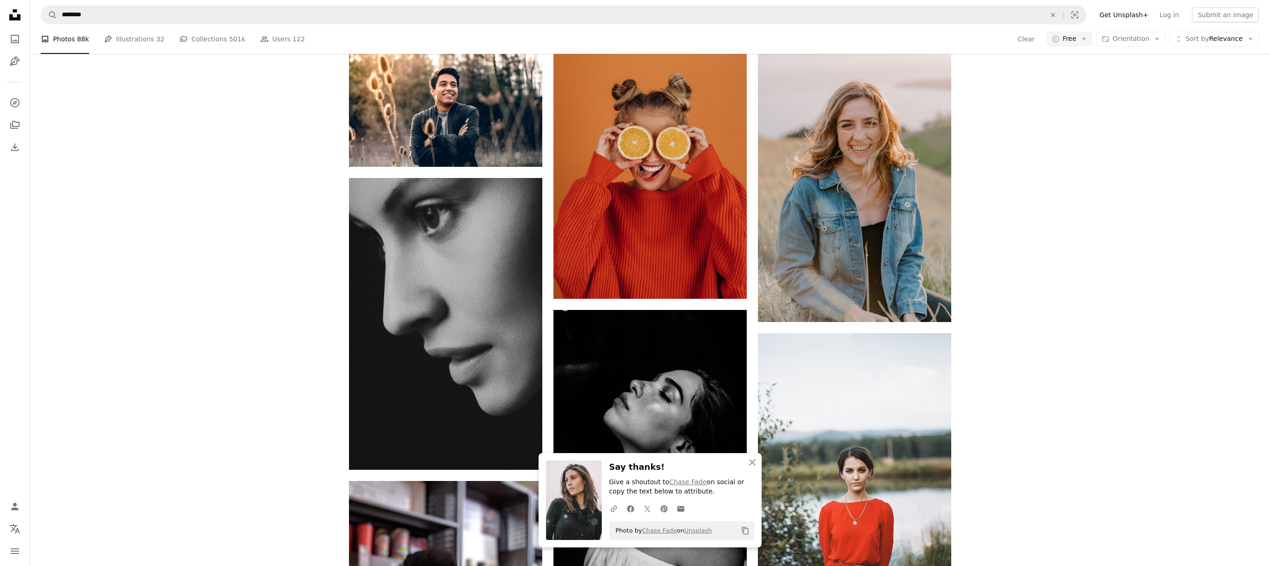
scroll to position [18299, 0]
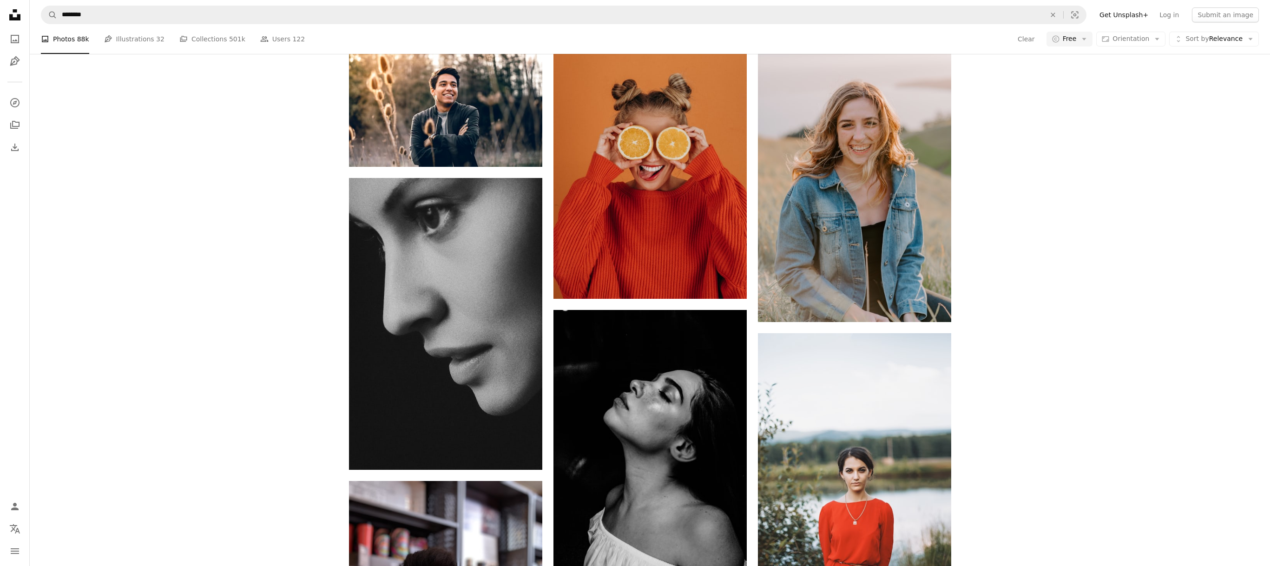
scroll to position [19761, 0]
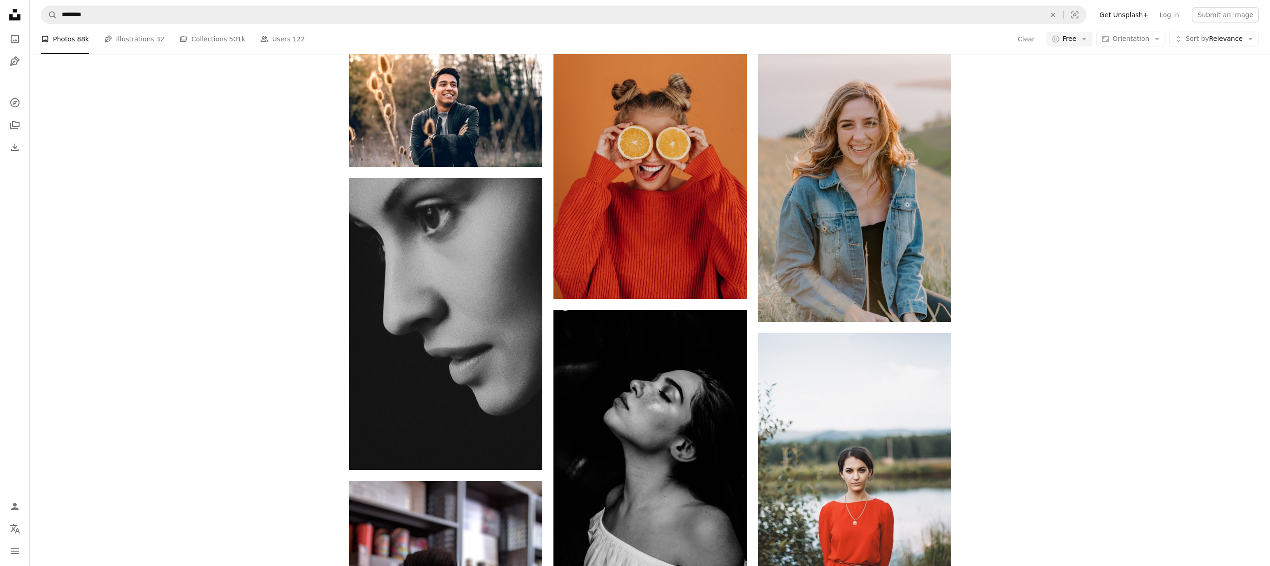
scroll to position [20625, 0]
drag, startPoint x: 993, startPoint y: 384, endPoint x: 979, endPoint y: 383, distance: 14.0
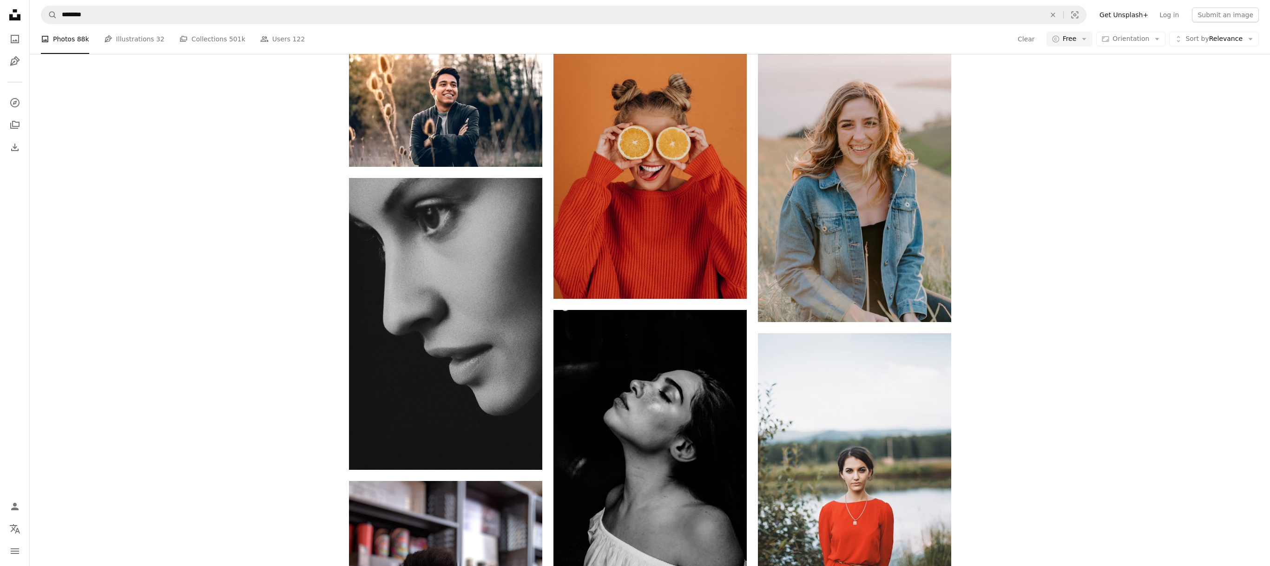
scroll to position [27997, 0]
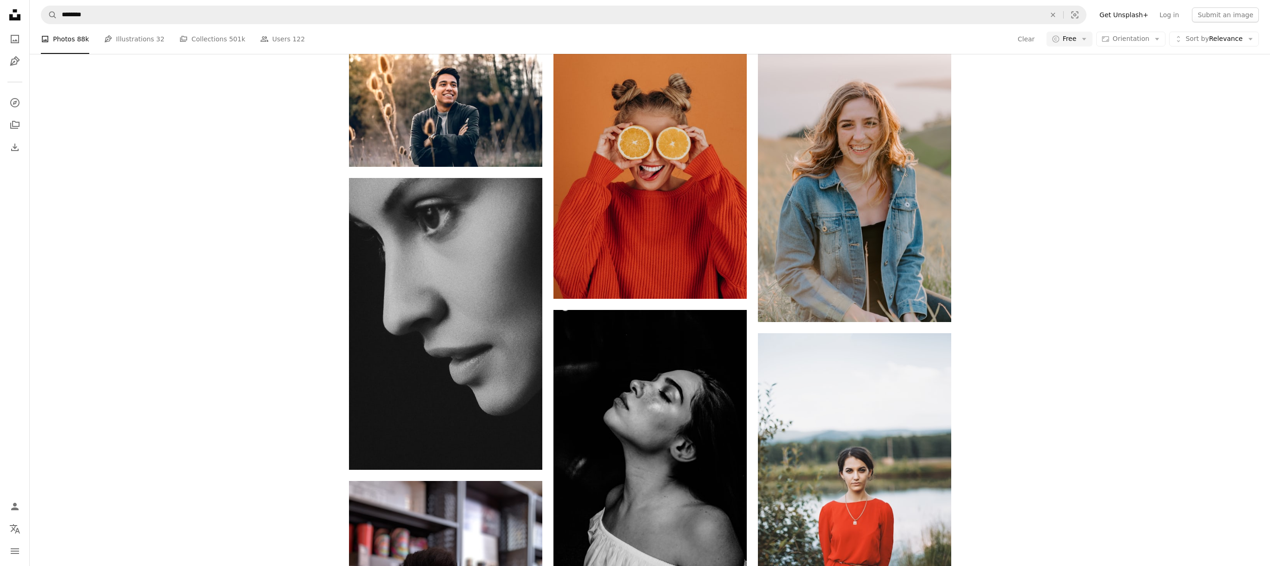
scroll to position [31914, 0]
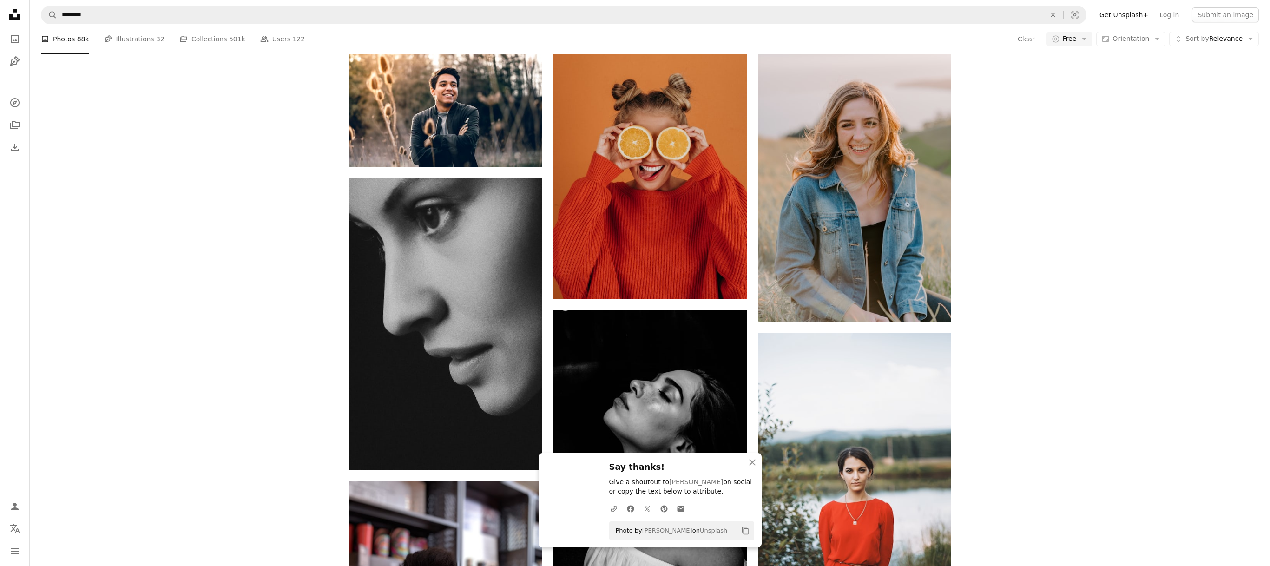
scroll to position [32487, 0]
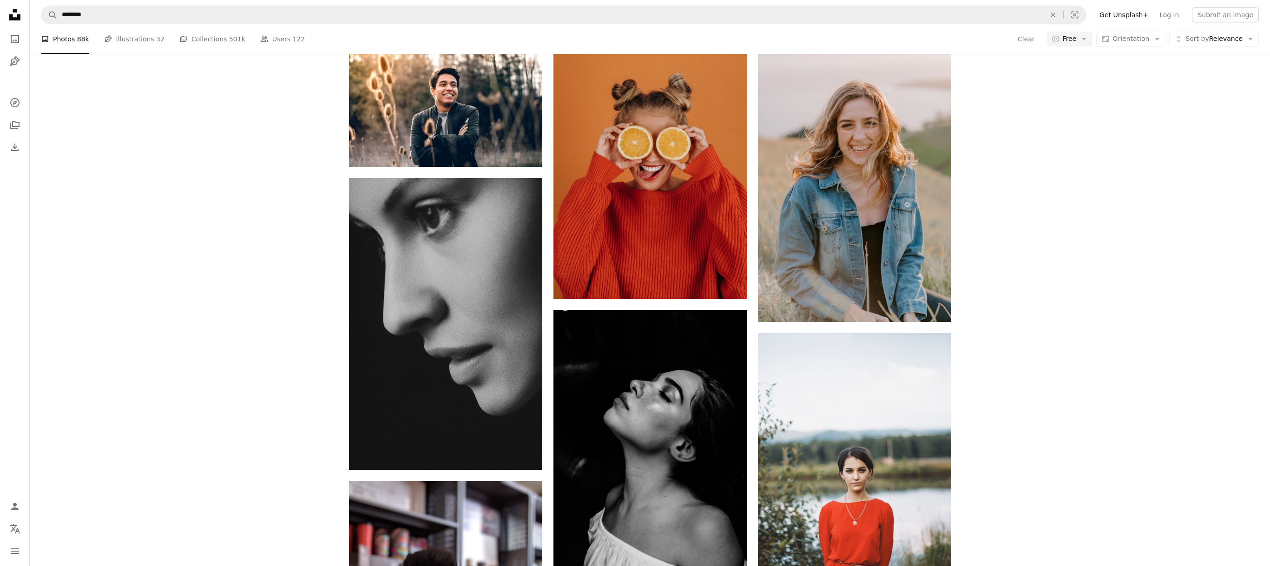
scroll to position [33757, 0]
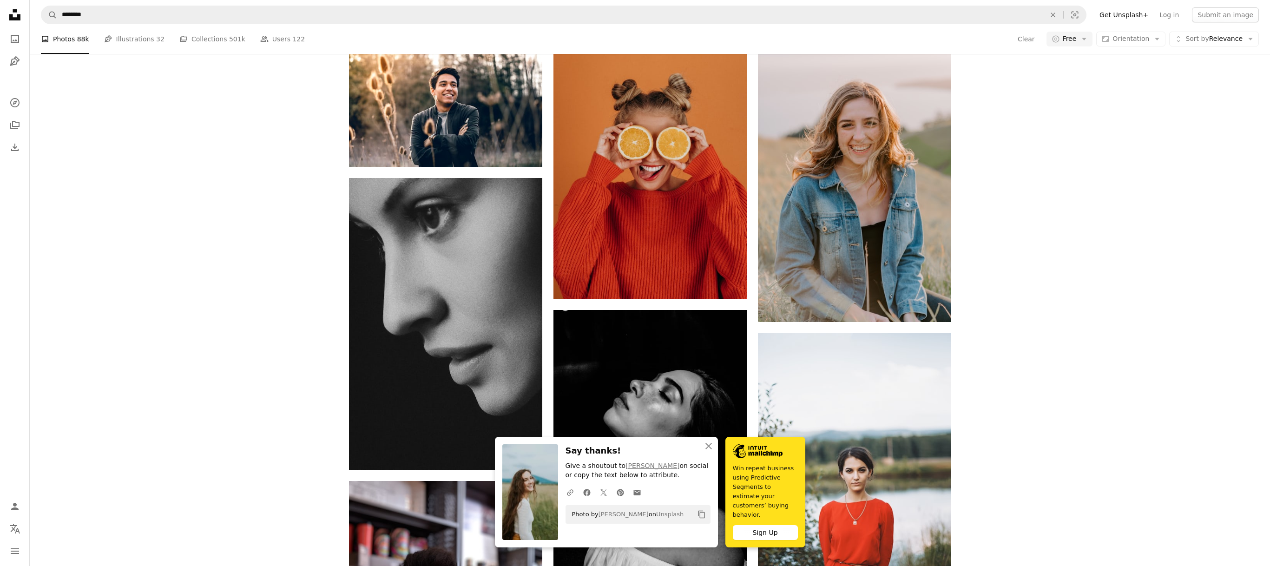
scroll to position [34873, 0]
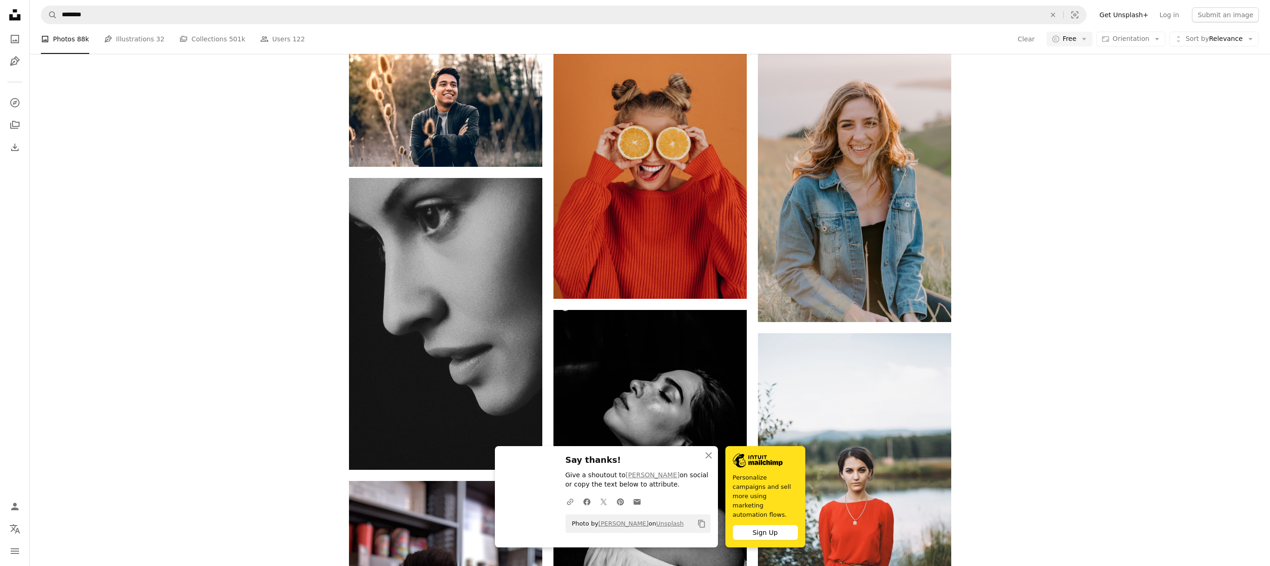
scroll to position [37859, 0]
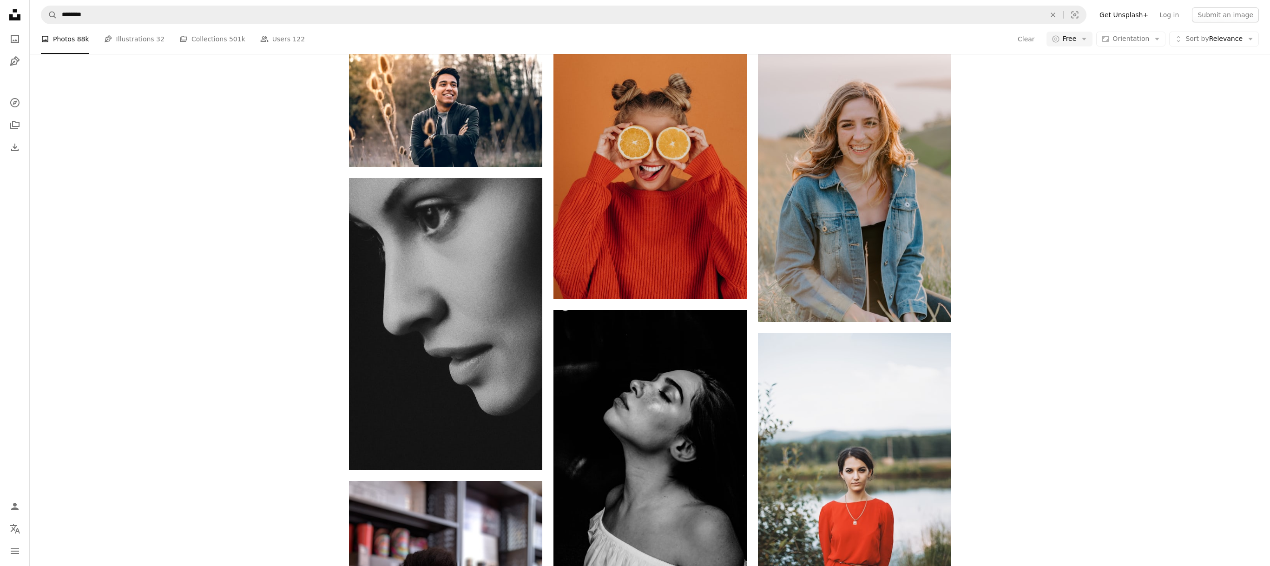
scroll to position [38030, 0]
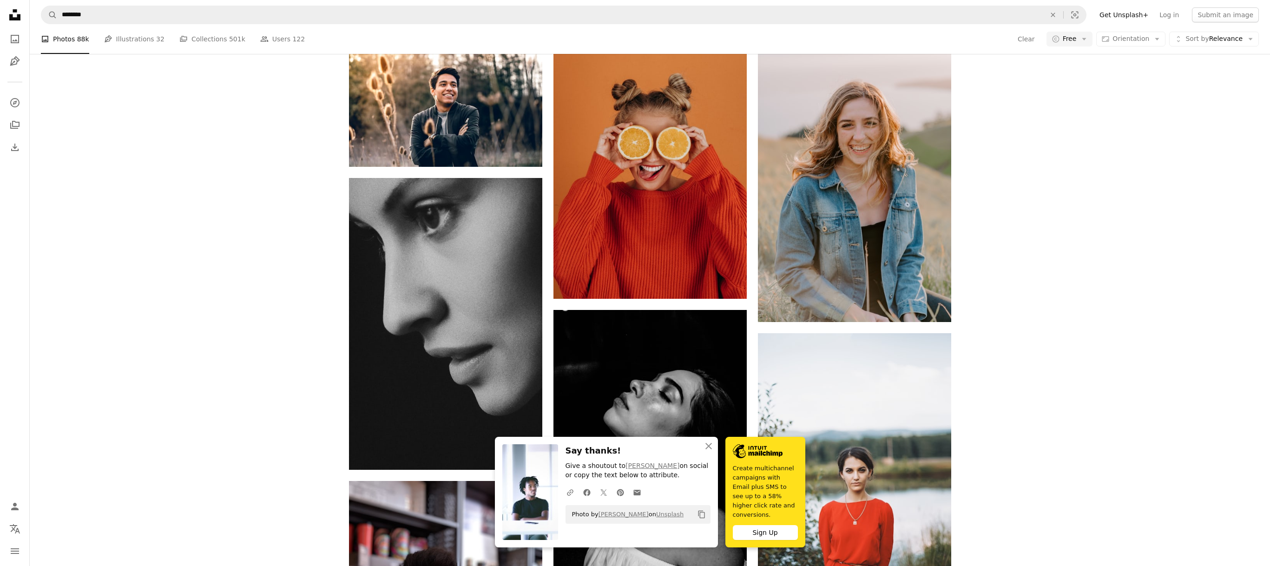
scroll to position [44961, 0]
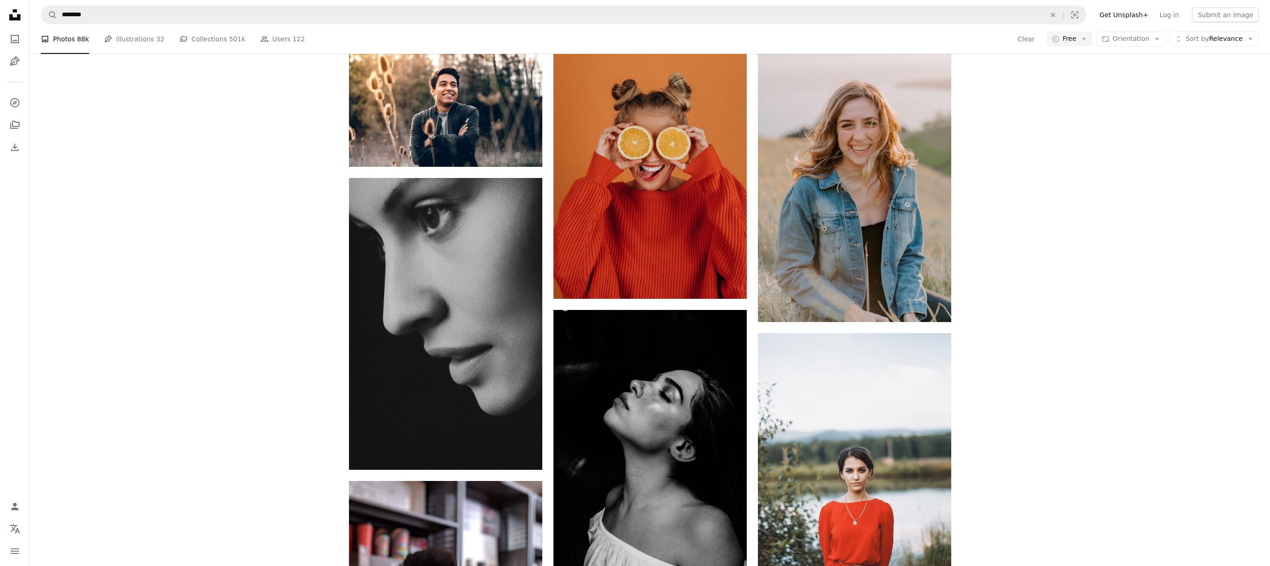
scroll to position [47945, 0]
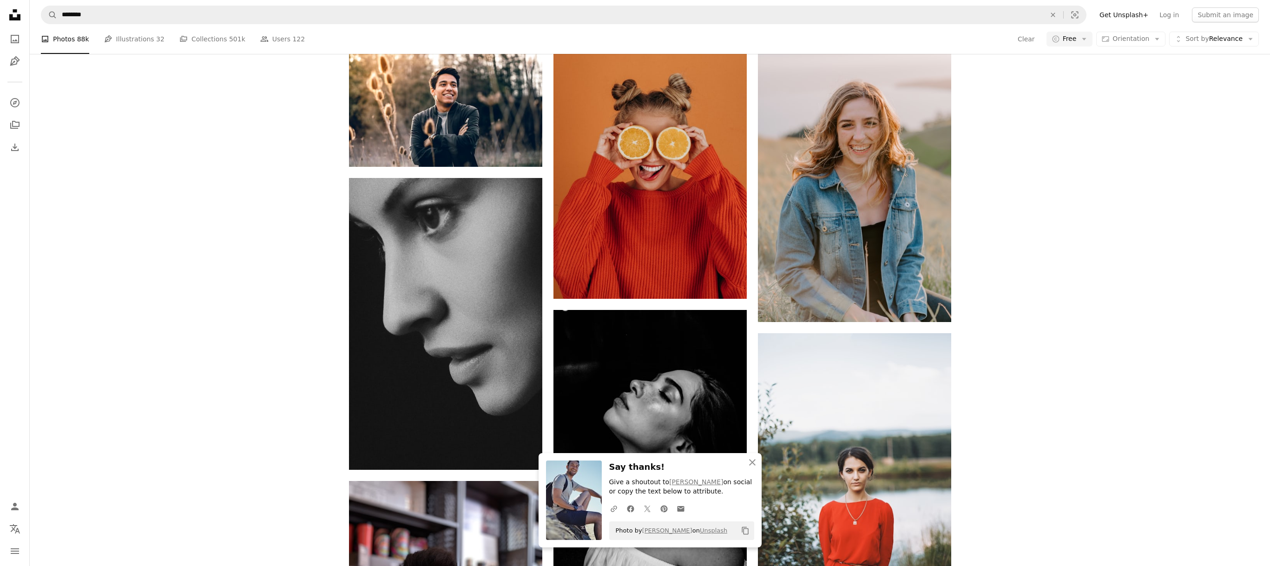
scroll to position [53578, 0]
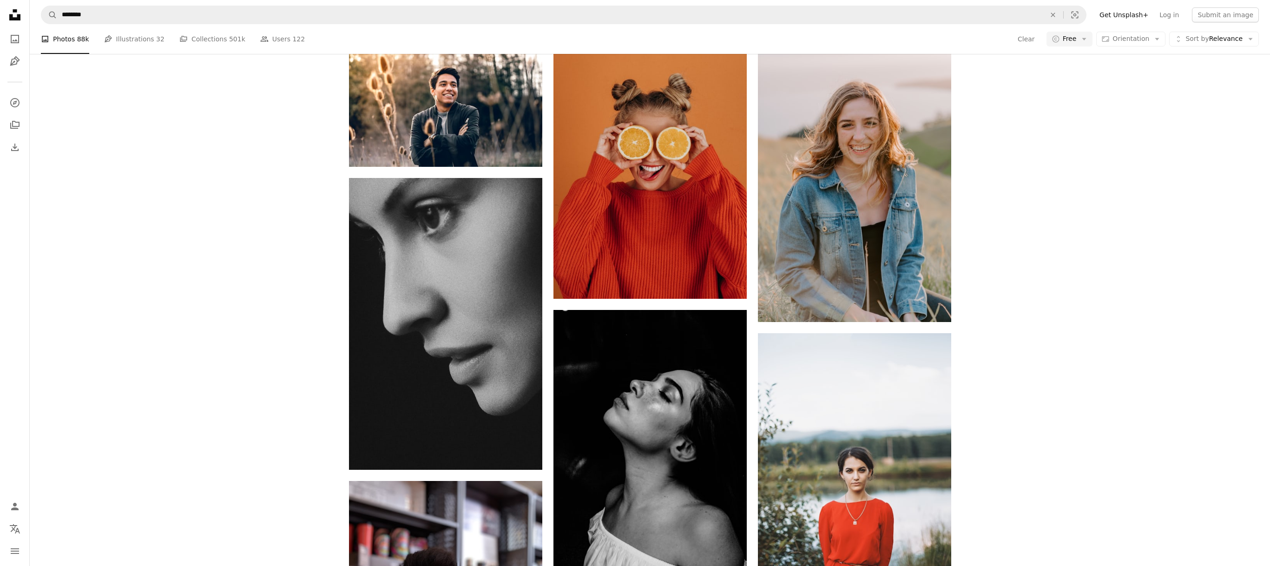
scroll to position [55646, 0]
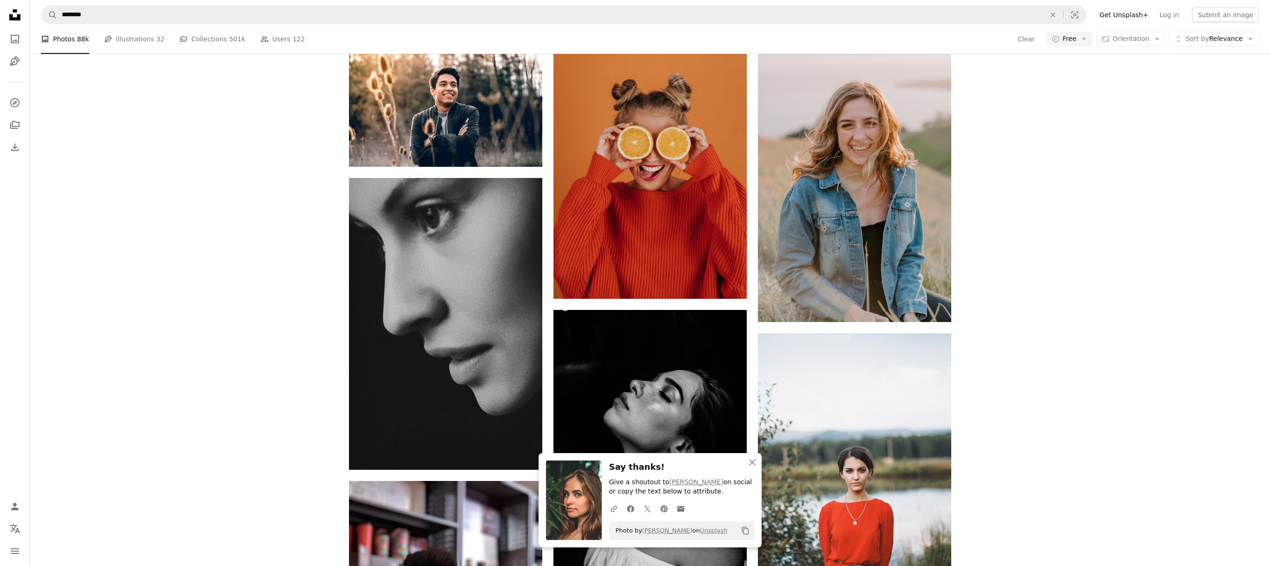
scroll to position [60555, 0]
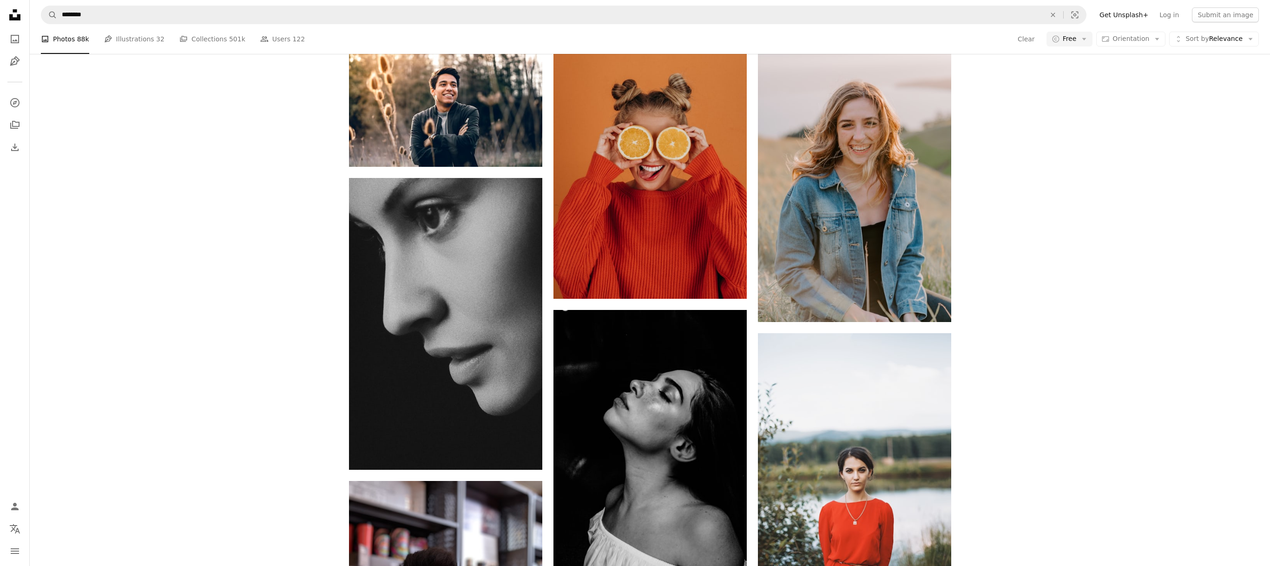
scroll to position [62902, 0]
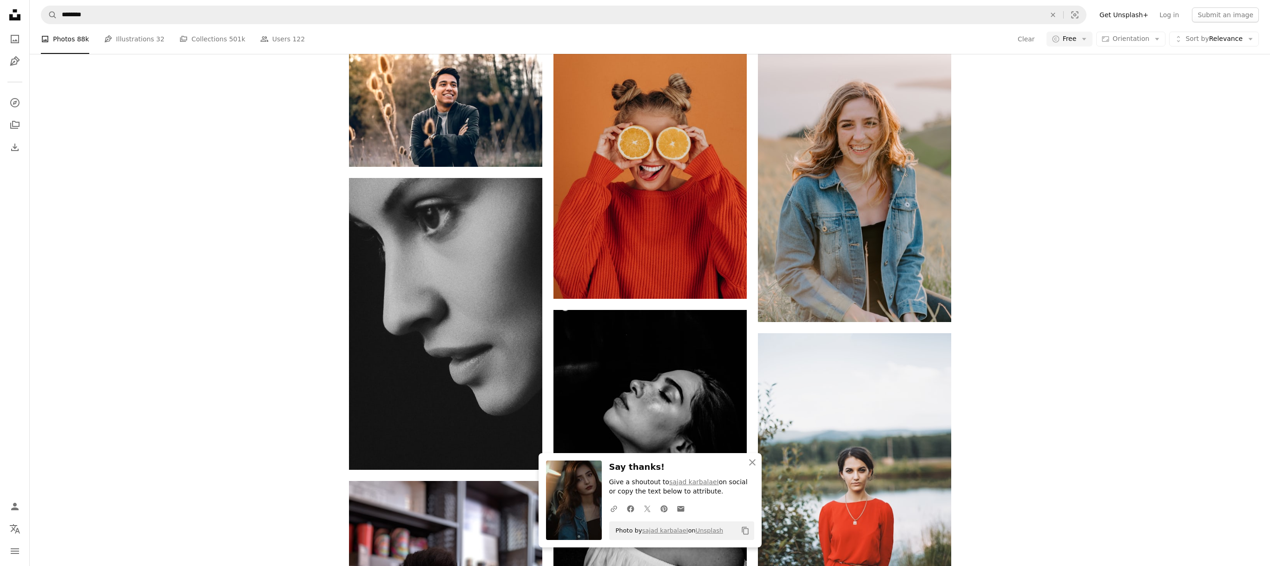
scroll to position [75151, 0]
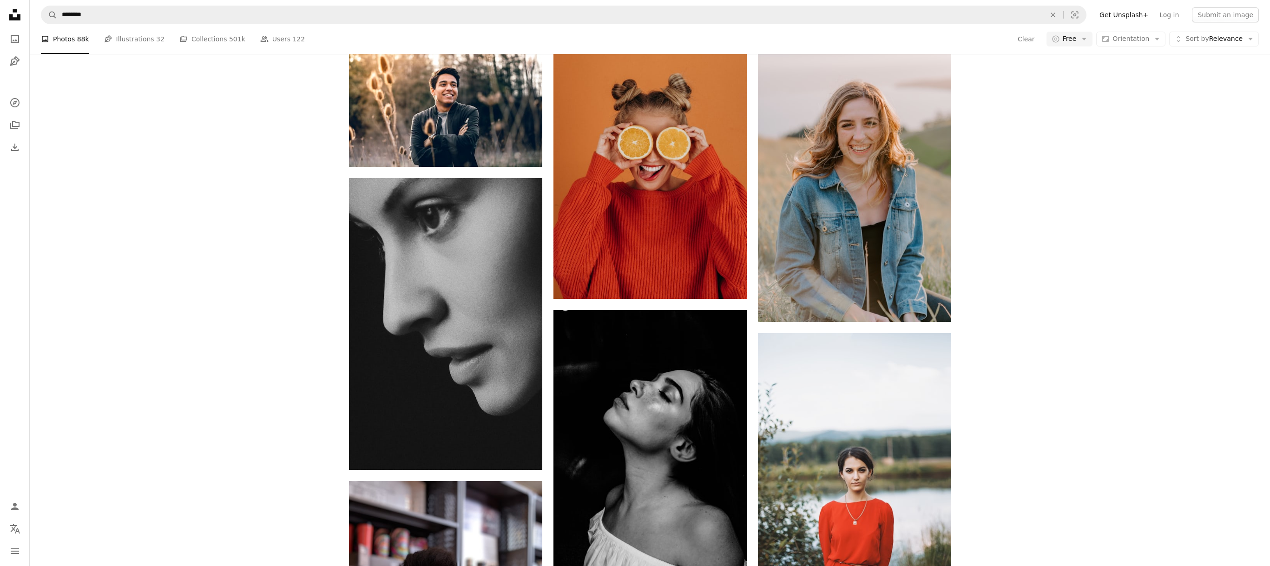
scroll to position [78488, 0]
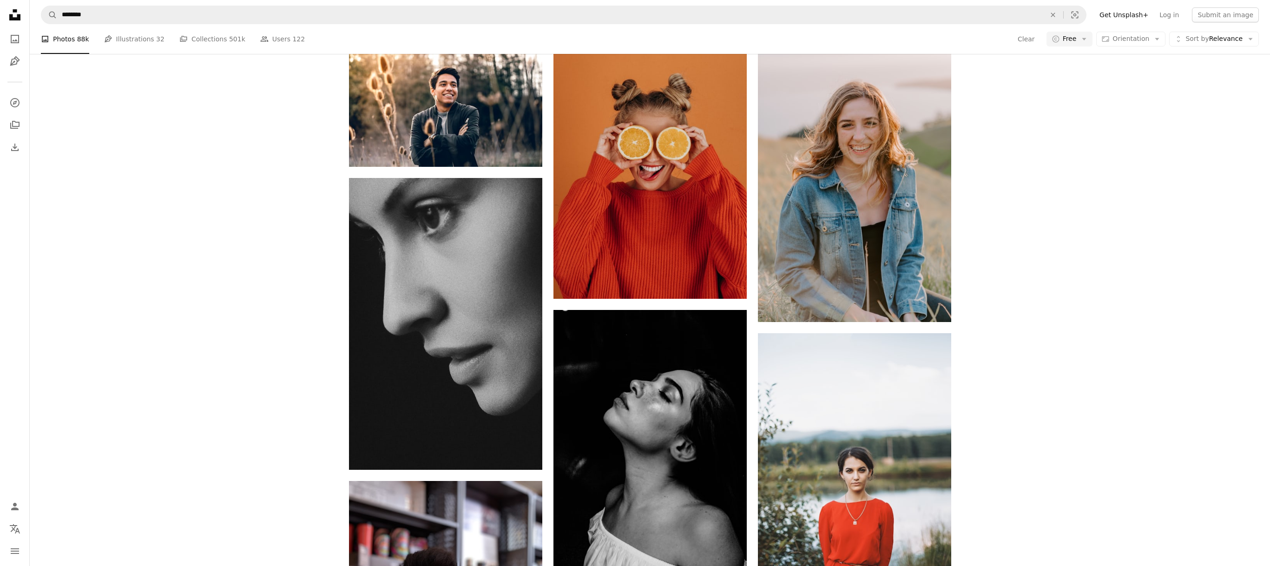
scroll to position [126578, 0]
